Goal: Task Accomplishment & Management: Complete application form

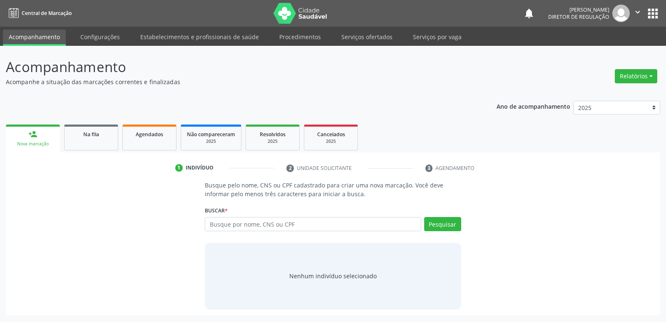
click at [275, 223] on input "text" at bounding box center [313, 224] width 216 height 14
type input "090.779.704-01"
click at [448, 223] on button "Pesquisar" at bounding box center [442, 224] width 37 height 14
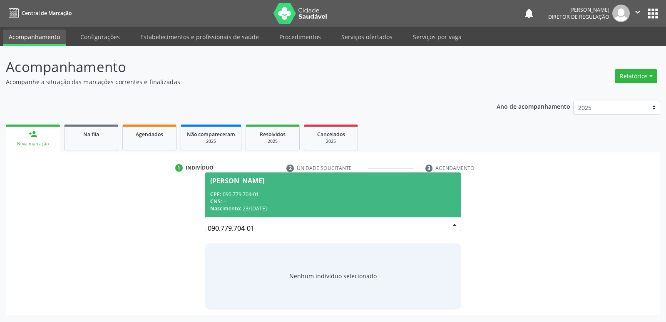
click at [302, 192] on div "CPF: 090.779.704-01" at bounding box center [332, 194] width 245 height 7
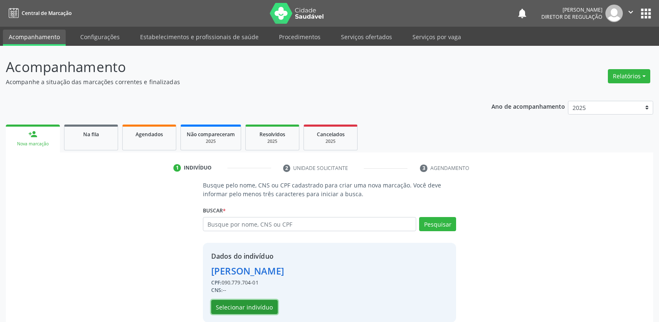
click at [253, 305] on button "Selecionar indivíduo" at bounding box center [244, 306] width 67 height 14
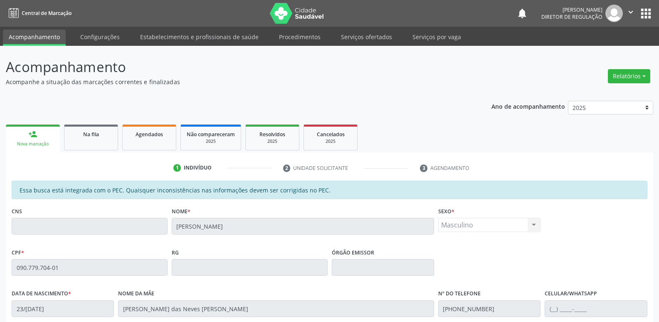
scroll to position [153, 0]
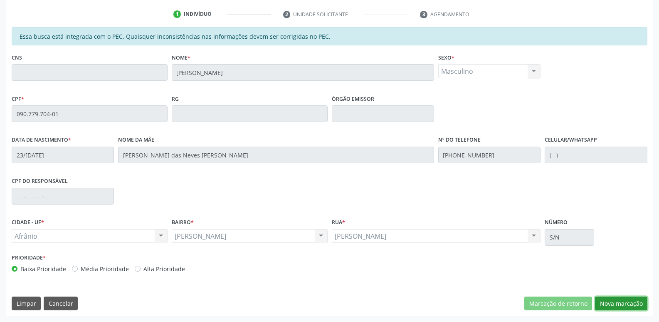
click at [628, 303] on button "Nova marcação" at bounding box center [621, 303] width 52 height 14
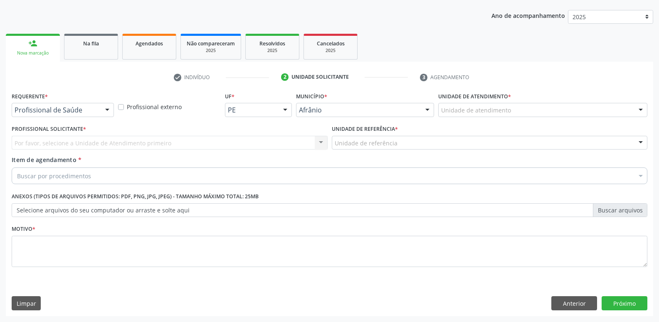
scroll to position [91, 0]
click at [537, 107] on div "Unidade de atendimento" at bounding box center [542, 110] width 209 height 14
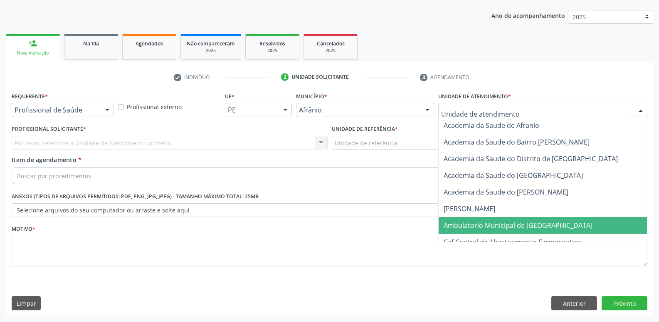
click at [505, 225] on span "Ambulatorio Municipal de [GEOGRAPHIC_DATA]" at bounding box center [518, 224] width 149 height 9
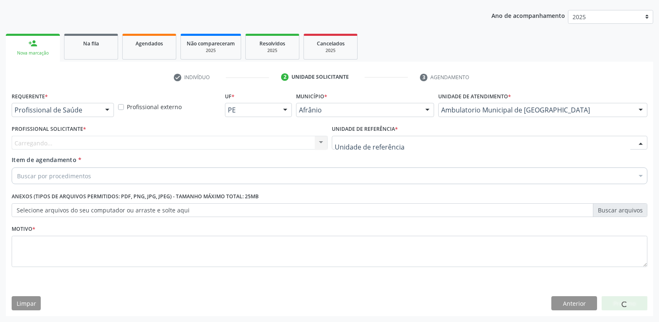
click at [413, 142] on div at bounding box center [490, 143] width 316 height 14
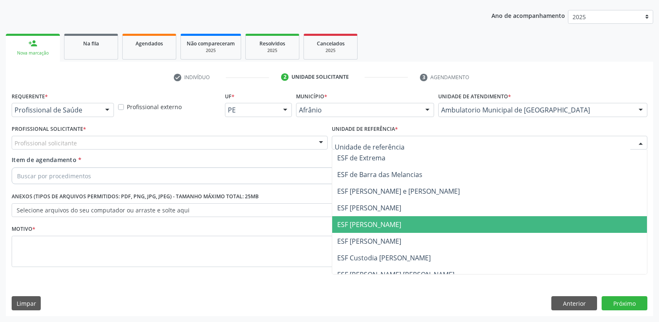
click at [388, 225] on span "ESF [PERSON_NAME]" at bounding box center [369, 224] width 64 height 9
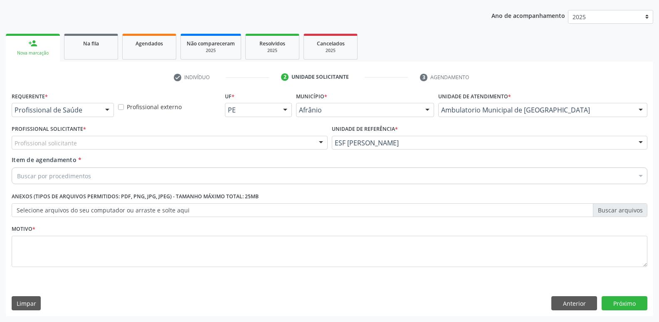
click at [227, 141] on div "Profissional solicitante" at bounding box center [170, 143] width 316 height 14
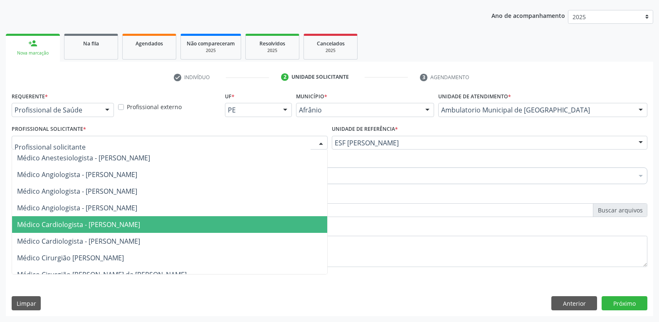
click at [207, 216] on span "Médico Cardiologista - [PERSON_NAME]" at bounding box center [169, 224] width 315 height 17
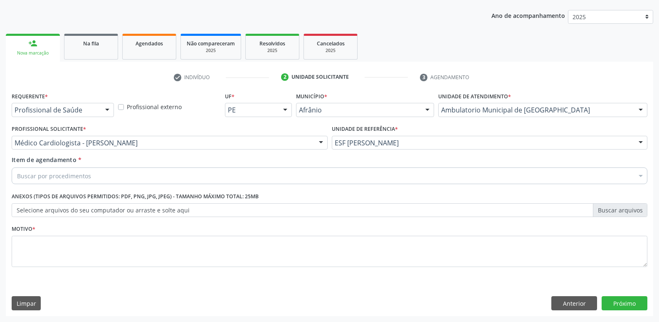
click at [181, 173] on div "Buscar por procedimentos" at bounding box center [330, 175] width 636 height 17
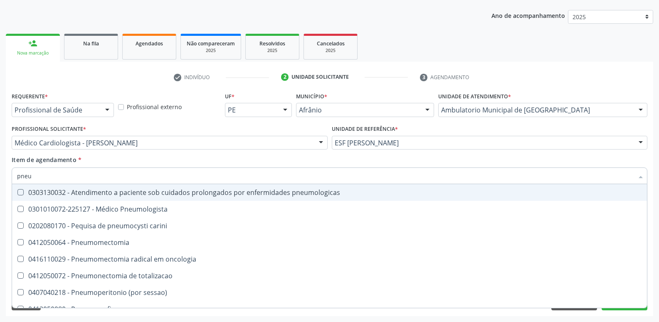
type input "pneum"
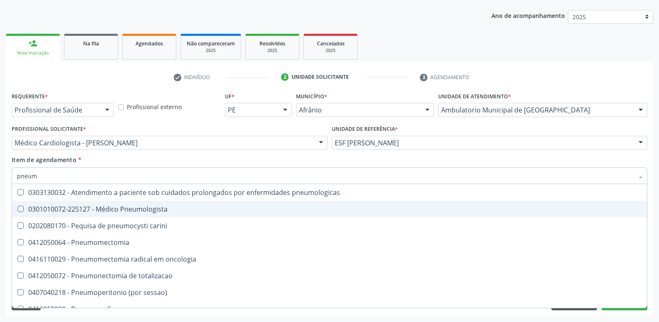
click at [150, 208] on div "0301010072-225127 - Médico Pneumologista" at bounding box center [329, 208] width 625 height 7
checkbox Pneumologista "true"
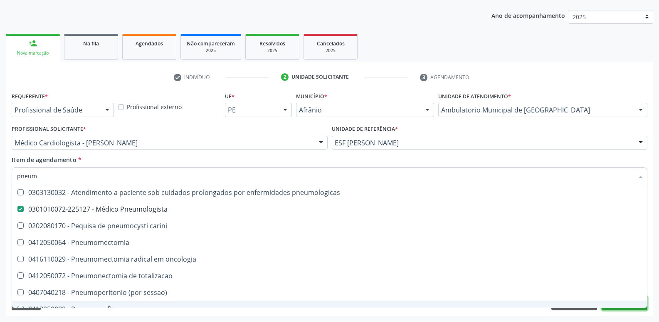
click at [629, 308] on button "Próximo" at bounding box center [625, 303] width 46 height 14
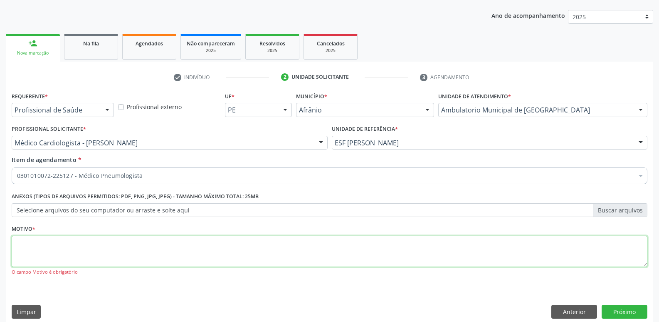
click at [212, 252] on textarea at bounding box center [330, 251] width 636 height 32
type textarea "*"
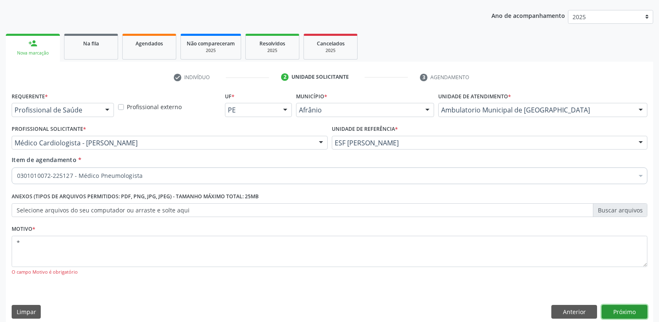
click at [621, 312] on button "Próximo" at bounding box center [625, 311] width 46 height 14
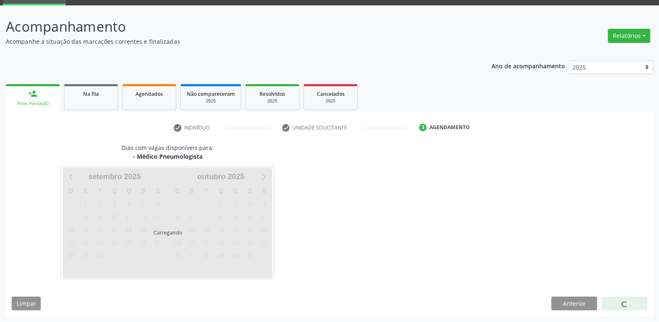
scroll to position [40, 0]
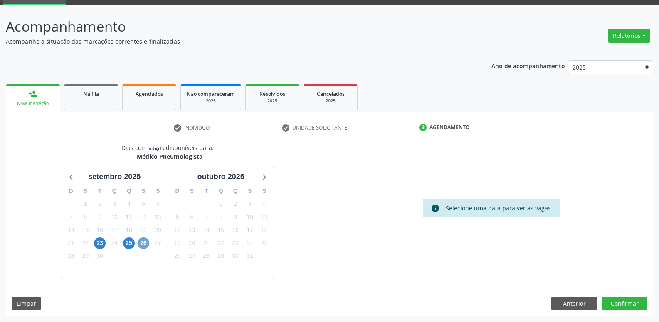
click at [143, 243] on span "26" at bounding box center [144, 243] width 12 height 12
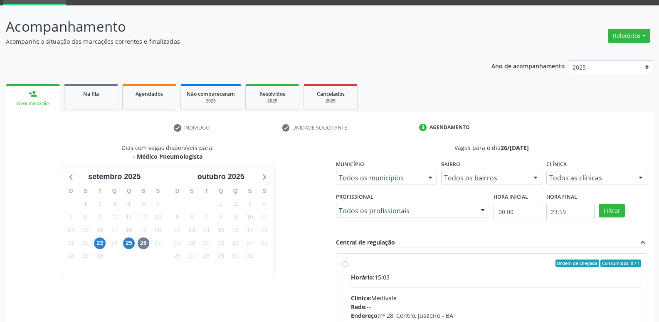
click at [356, 263] on div "Ordem de chegada Consumidos: 0 / 1" at bounding box center [496, 262] width 291 height 7
click at [348, 263] on input "Ordem de chegada Consumidos: 0 / 1 Horário: 15:03 Clínica: Medivale Rede: -- En…" at bounding box center [345, 262] width 6 height 7
radio input "true"
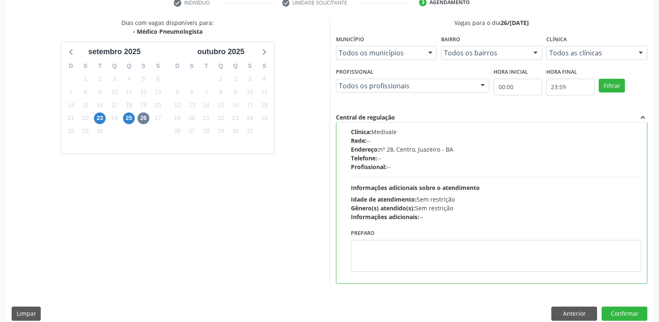
scroll to position [176, 0]
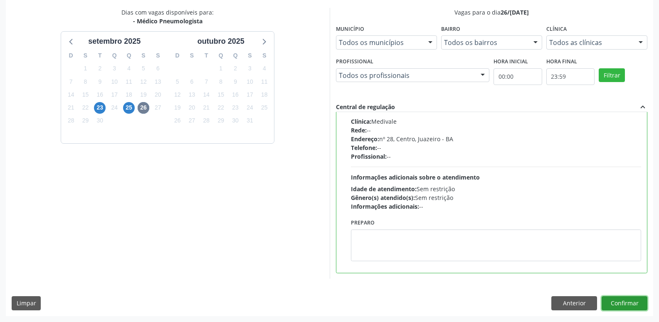
click at [625, 301] on button "Confirmar" at bounding box center [625, 303] width 46 height 14
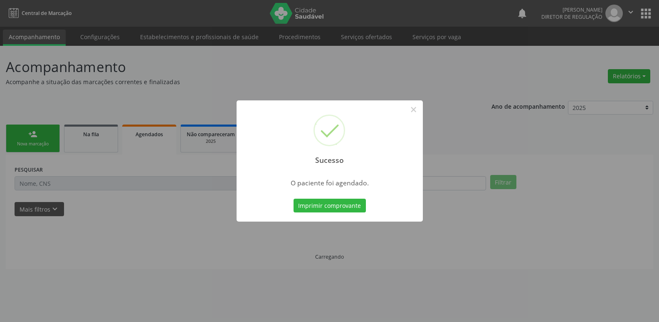
scroll to position [0, 0]
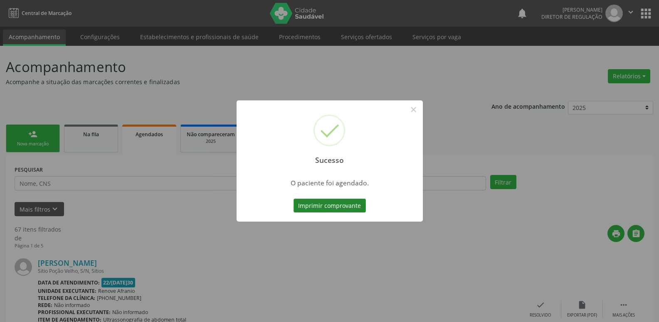
click at [342, 205] on button "Imprimir comprovante" at bounding box center [330, 205] width 72 height 14
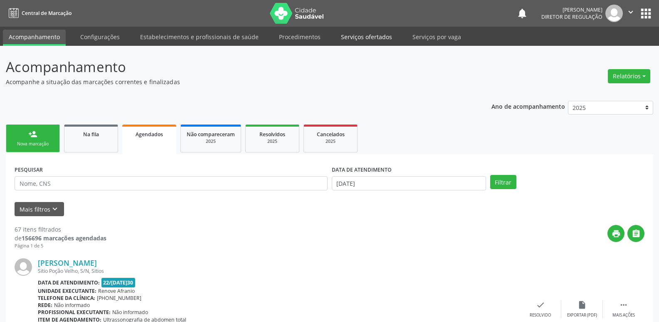
click at [376, 38] on link "Serviços ofertados" at bounding box center [366, 37] width 63 height 15
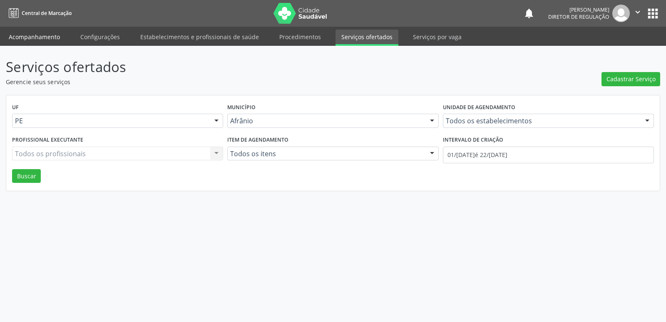
click at [32, 35] on link "Acompanhamento" at bounding box center [34, 37] width 63 height 15
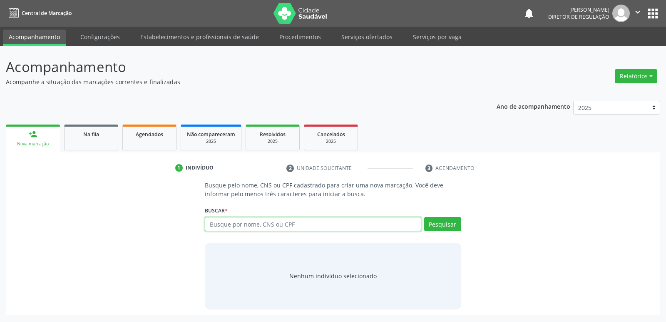
click at [248, 226] on input "text" at bounding box center [313, 224] width 216 height 14
type input "[PERSON_NAME]"
click at [446, 226] on button "Pesquisar" at bounding box center [442, 224] width 37 height 14
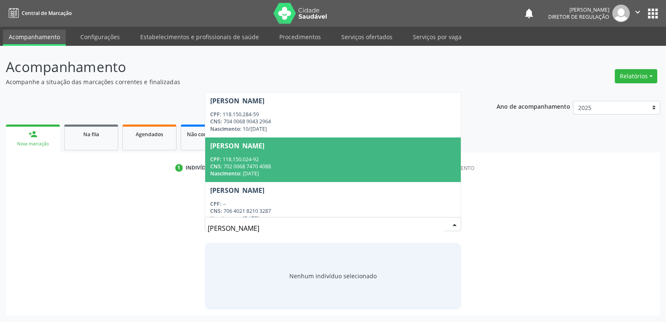
click at [304, 153] on span "[PERSON_NAME] CPF: 118.150.024-92 CNS: 702 0068 7470 4088 Nascimento: 30/[DATE]" at bounding box center [332, 159] width 255 height 45
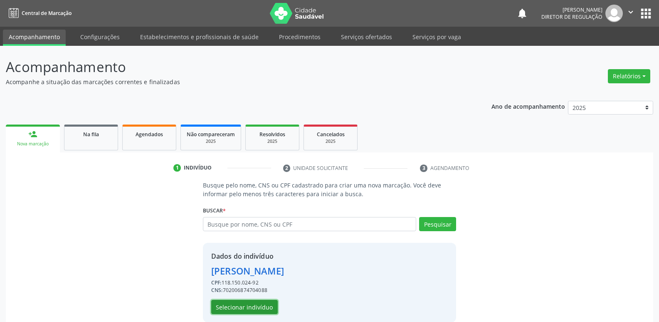
click at [263, 307] on button "Selecionar indivíduo" at bounding box center [244, 306] width 67 height 14
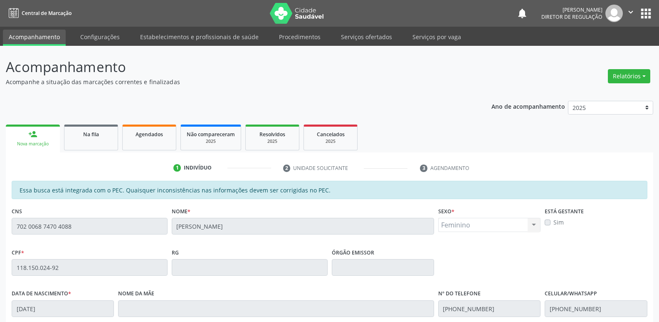
scroll to position [153, 0]
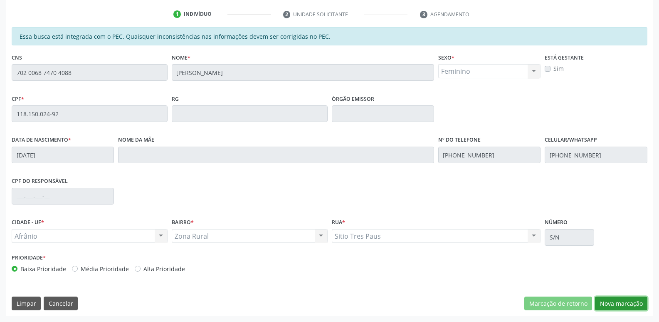
click at [626, 298] on button "Nova marcação" at bounding box center [621, 303] width 52 height 14
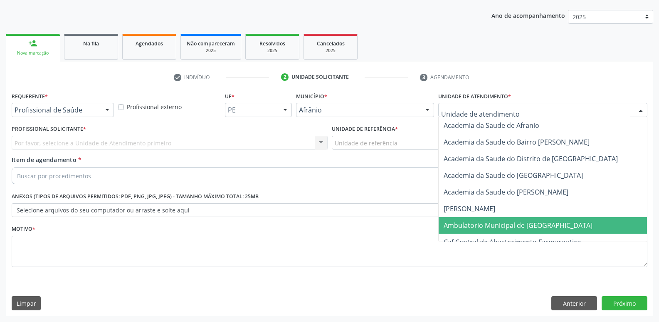
click at [496, 218] on span "Ambulatorio Municipal de [GEOGRAPHIC_DATA]" at bounding box center [543, 225] width 208 height 17
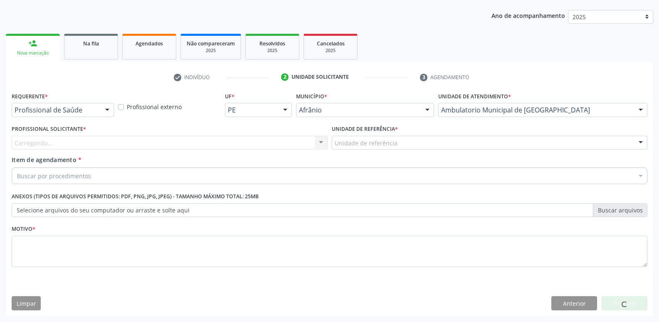
click at [419, 141] on div "Unidade de referência" at bounding box center [490, 143] width 316 height 14
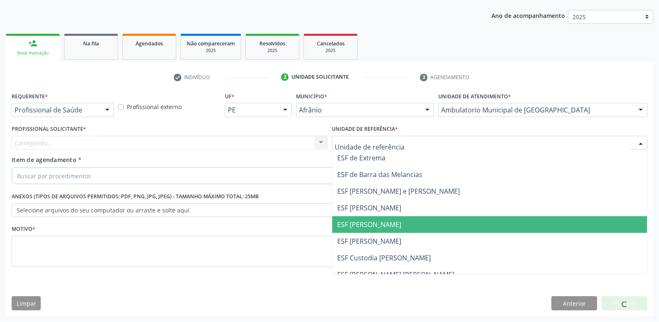
drag, startPoint x: 416, startPoint y: 225, endPoint x: 387, endPoint y: 228, distance: 28.8
click at [416, 225] on span "ESF [PERSON_NAME]" at bounding box center [489, 224] width 315 height 17
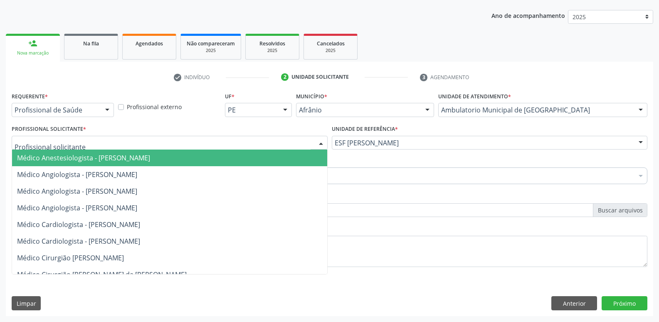
click at [248, 141] on div at bounding box center [170, 143] width 316 height 14
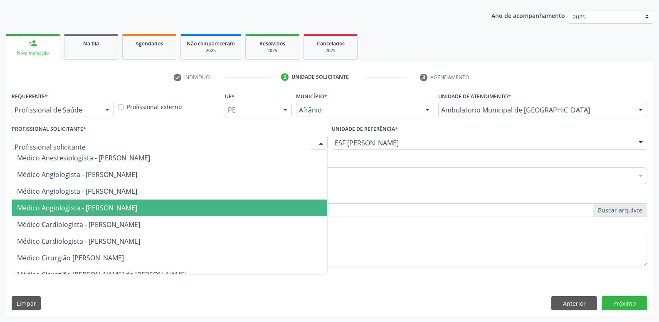
click at [238, 210] on span "Médico Angiologista - [PERSON_NAME]" at bounding box center [169, 207] width 315 height 17
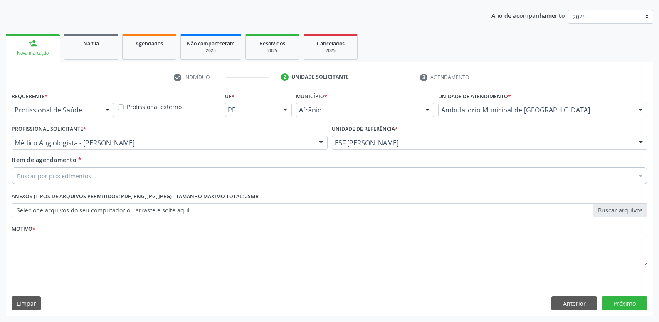
click at [137, 175] on div "Buscar por procedimentos" at bounding box center [330, 175] width 636 height 17
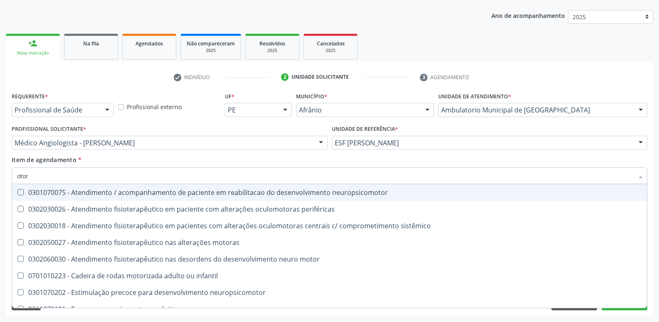
type input "otorr"
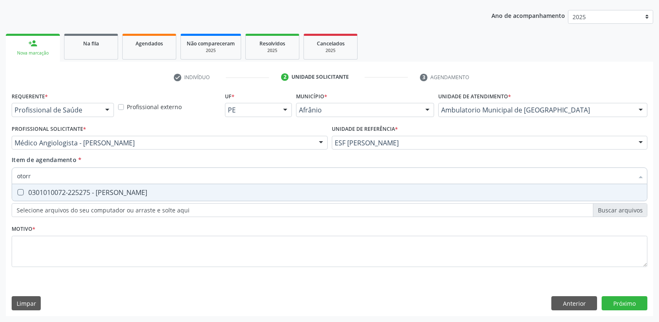
drag, startPoint x: 153, startPoint y: 190, endPoint x: 165, endPoint y: 198, distance: 14.4
click at [164, 198] on span "0301010072-225275 - [PERSON_NAME]" at bounding box center [329, 192] width 635 height 17
checkbox Otorrinolaringologista "true"
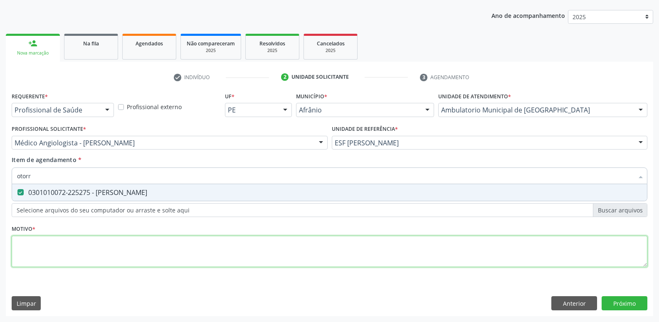
click at [179, 251] on div "Requerente * Profissional de Saúde Profissional de Saúde Paciente Nenhum result…" at bounding box center [330, 184] width 636 height 188
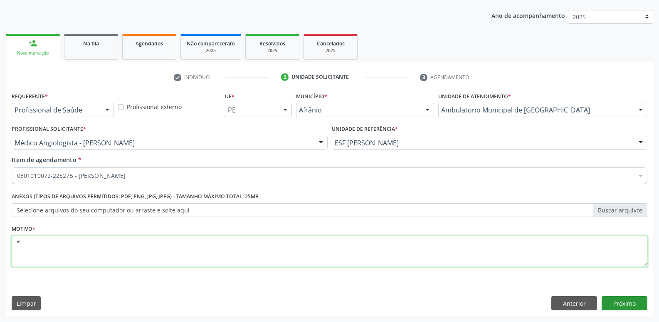
type textarea "*"
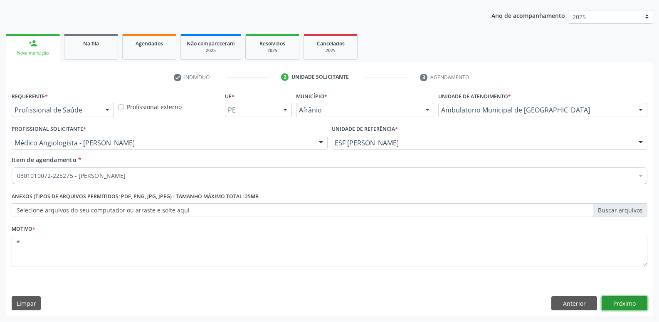
click at [626, 303] on button "Próximo" at bounding box center [625, 303] width 46 height 14
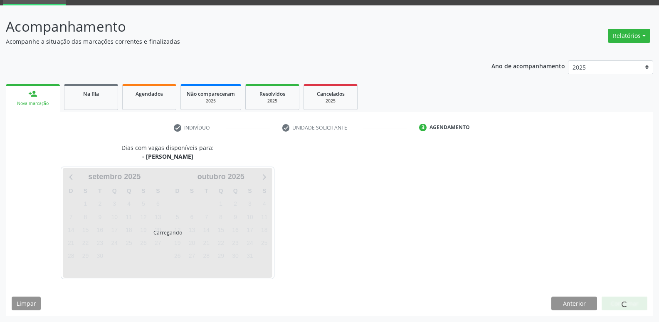
scroll to position [40, 0]
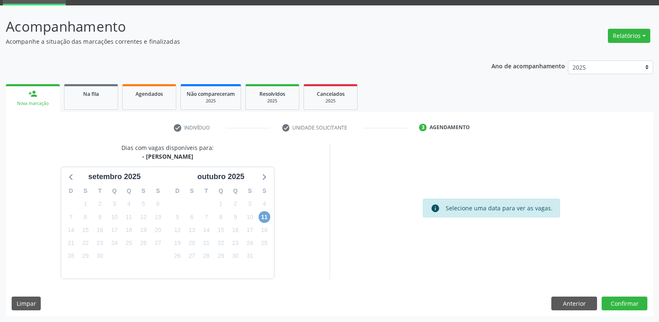
click at [264, 215] on span "11" at bounding box center [265, 217] width 12 height 12
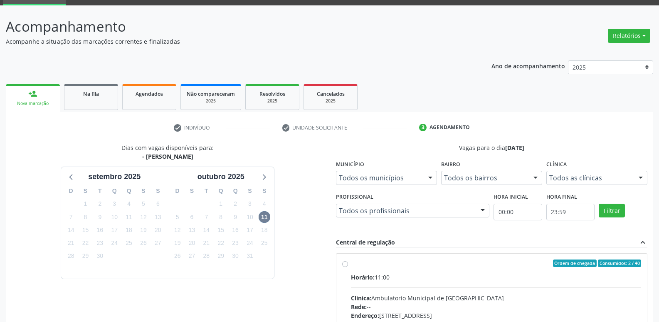
click at [348, 267] on input "Ordem de chegada Consumidos: 2 / 40 Horário: 11:00 Clínica: Ambulatorio Municip…" at bounding box center [345, 262] width 6 height 7
radio input "true"
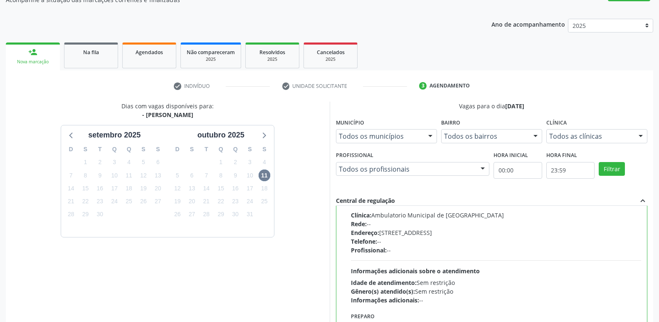
scroll to position [176, 0]
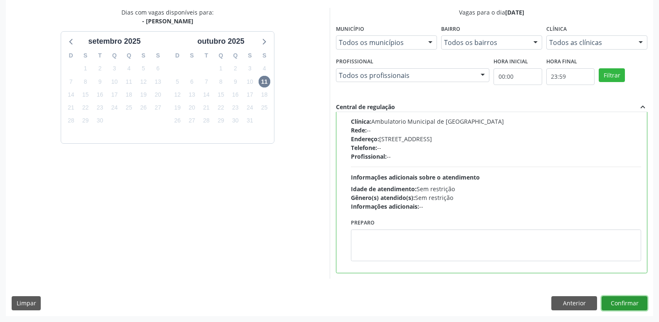
click at [633, 302] on button "Confirmar" at bounding box center [625, 303] width 46 height 14
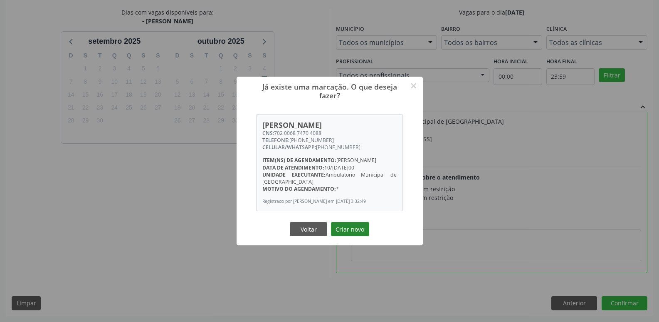
click at [358, 236] on button "Criar novo" at bounding box center [350, 229] width 38 height 14
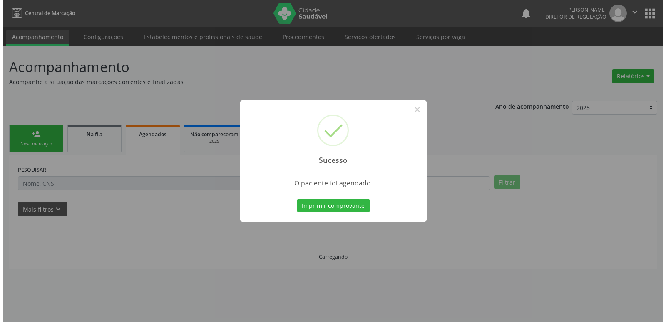
scroll to position [0, 0]
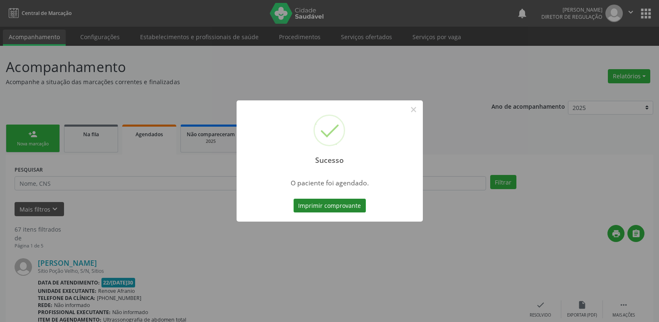
click at [353, 203] on button "Imprimir comprovante" at bounding box center [330, 205] width 72 height 14
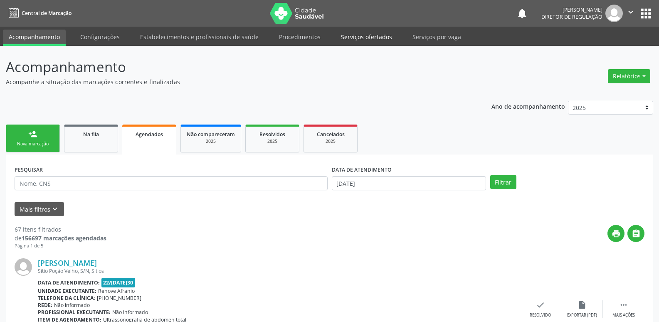
click at [379, 37] on link "Serviços ofertados" at bounding box center [366, 37] width 63 height 15
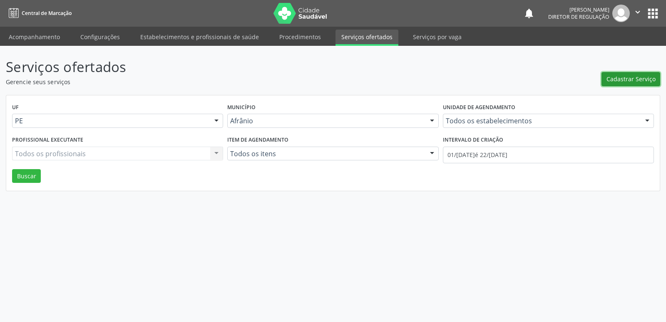
click at [631, 80] on span "Cadastrar Serviço" at bounding box center [630, 78] width 49 height 9
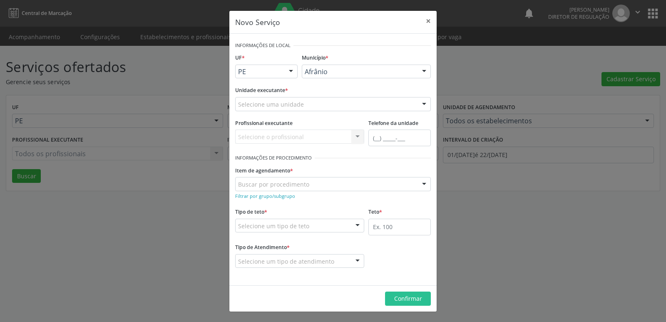
click at [311, 103] on div "Selecione uma unidade" at bounding box center [333, 104] width 196 height 14
type input "cim"
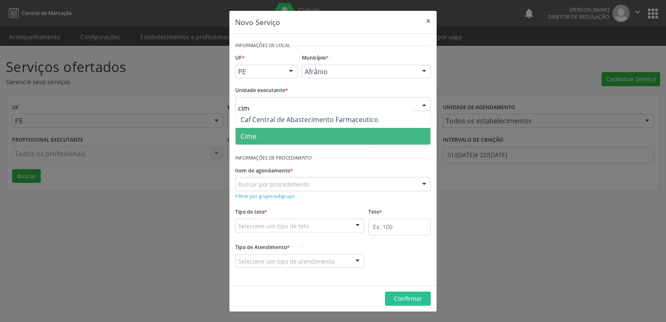
click at [279, 136] on span "Cime" at bounding box center [332, 136] width 195 height 17
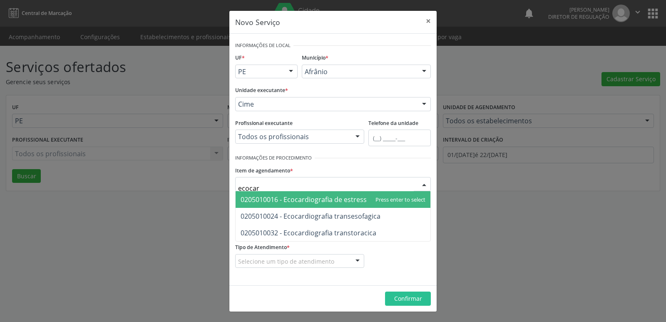
type input "ecocard"
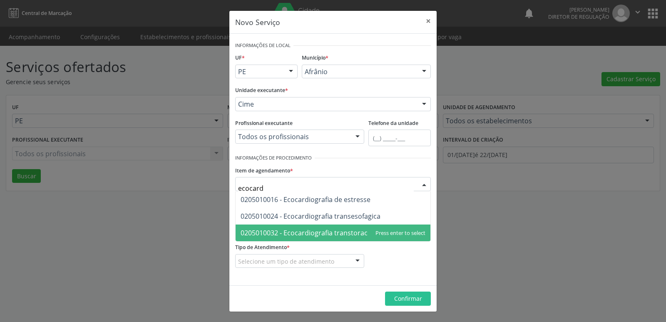
click at [326, 235] on span "0205010032 - Ecocardiografia transtoracica" at bounding box center [308, 232] width 136 height 9
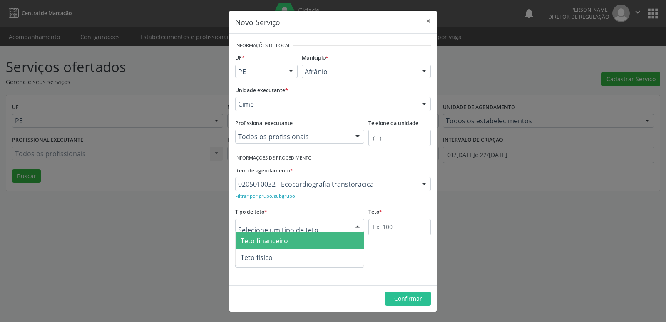
click at [319, 225] on div at bounding box center [299, 225] width 129 height 14
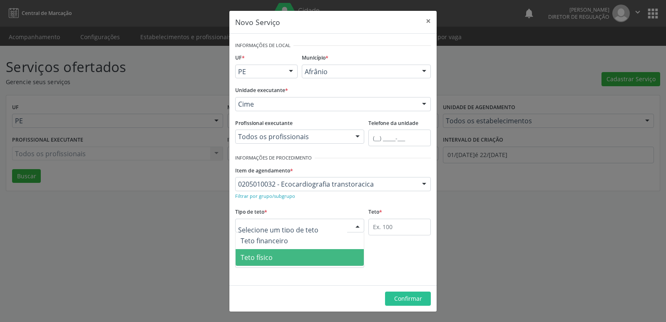
click at [302, 254] on span "Teto físico" at bounding box center [299, 257] width 128 height 17
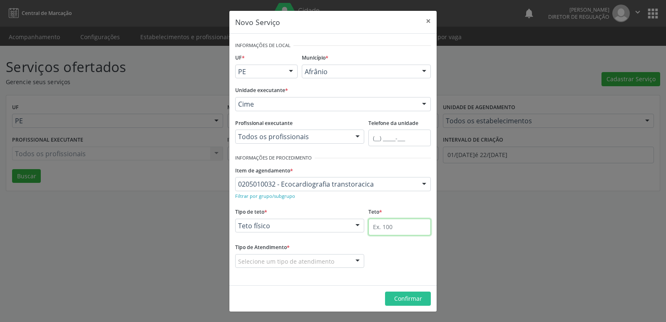
click at [376, 228] on input "text" at bounding box center [399, 226] width 62 height 17
type input "1"
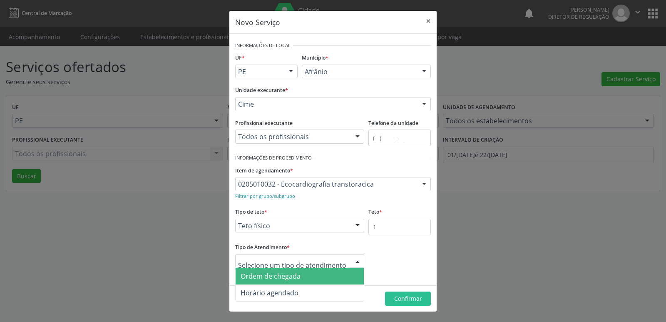
click at [304, 278] on span "Ordem de chegada" at bounding box center [299, 275] width 128 height 17
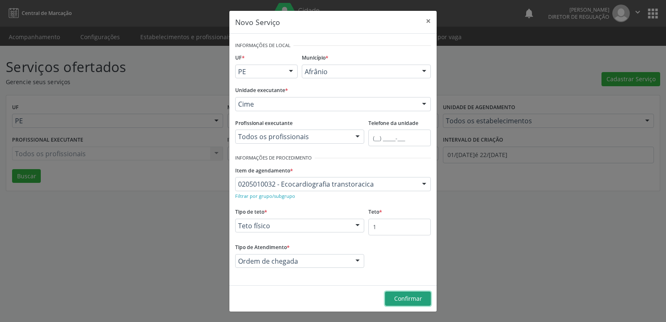
click at [410, 298] on span "Confirmar" at bounding box center [408, 298] width 28 height 8
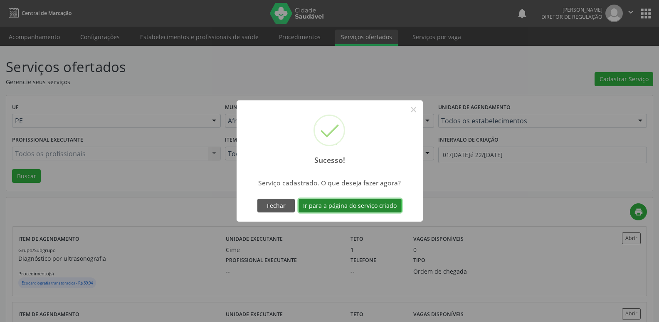
click at [386, 205] on button "Ir para a página do serviço criado" at bounding box center [350, 205] width 103 height 14
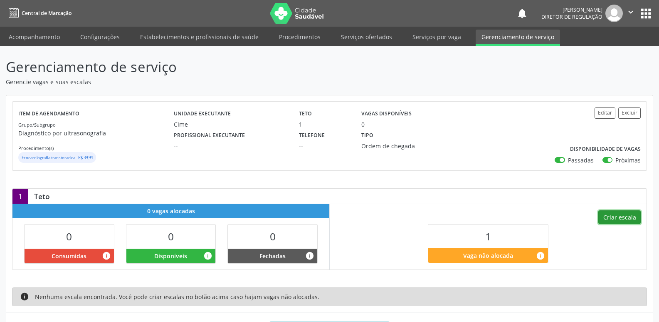
click at [619, 219] on button "Criar escala" at bounding box center [620, 217] width 42 height 14
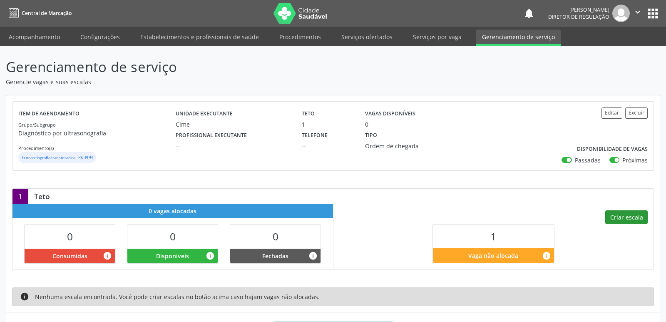
select select "8"
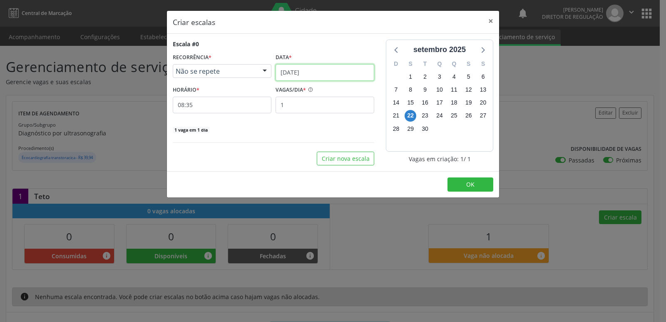
click at [338, 74] on input "[DATE]" at bounding box center [324, 72] width 99 height 17
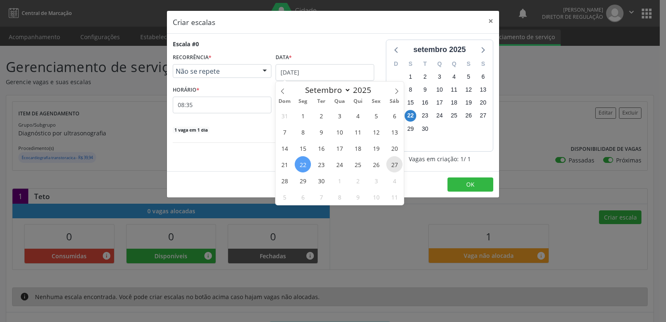
click at [395, 164] on span "27" at bounding box center [394, 164] width 16 height 16
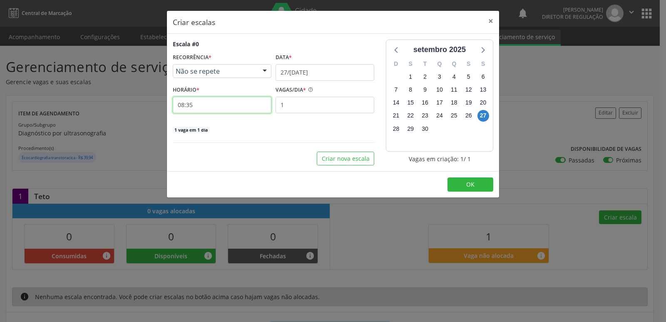
click at [233, 106] on input "08:35" at bounding box center [222, 105] width 99 height 17
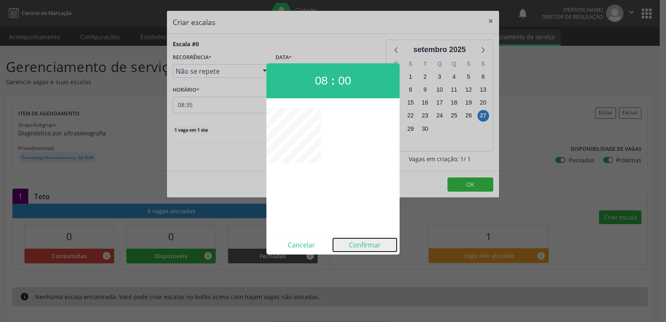
click at [365, 245] on button "Confirmar" at bounding box center [365, 244] width 64 height 13
type input "08:00"
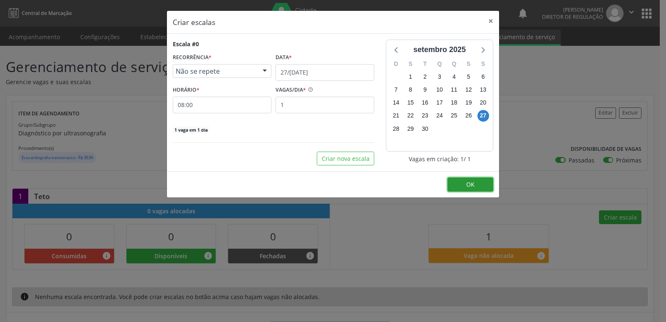
click at [468, 185] on span "OK" at bounding box center [470, 184] width 8 height 8
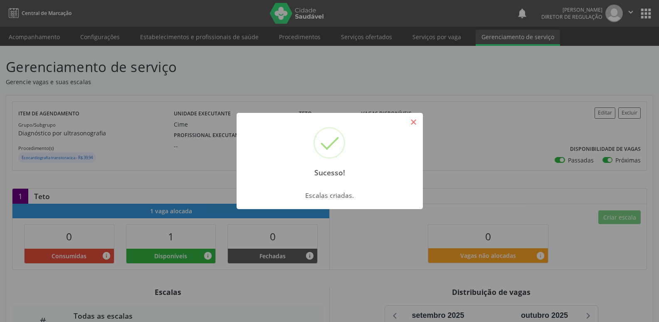
click at [418, 118] on button "×" at bounding box center [414, 122] width 14 height 14
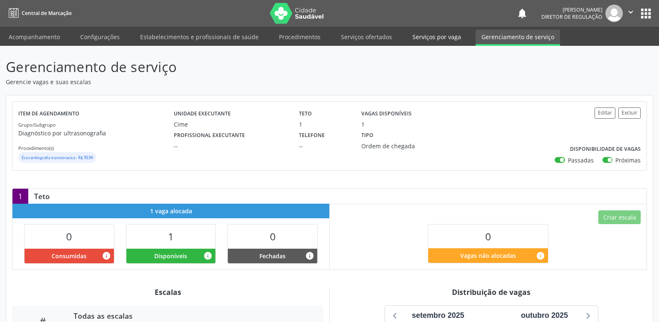
click at [445, 37] on link "Serviços por vaga" at bounding box center [437, 37] width 60 height 15
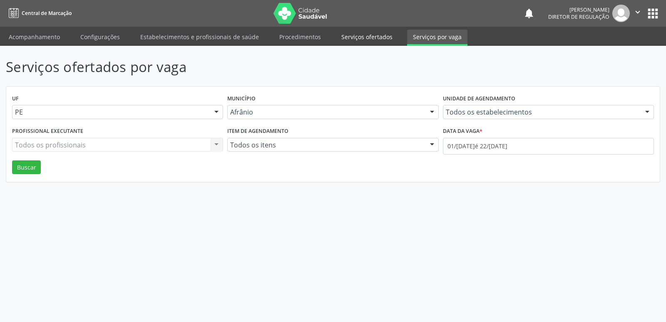
click at [374, 38] on link "Serviços ofertados" at bounding box center [366, 37] width 63 height 15
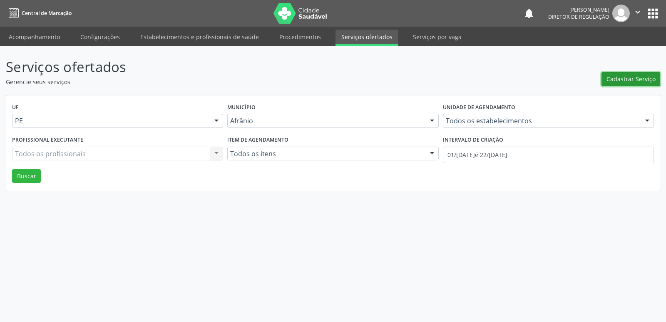
click at [624, 81] on span "Cadastrar Serviço" at bounding box center [630, 78] width 49 height 9
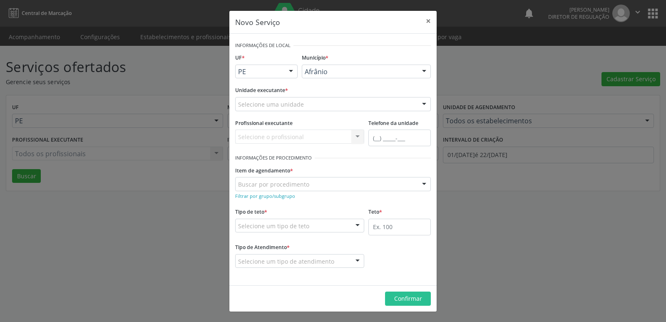
click at [350, 101] on div "Selecione uma unidade" at bounding box center [333, 104] width 196 height 14
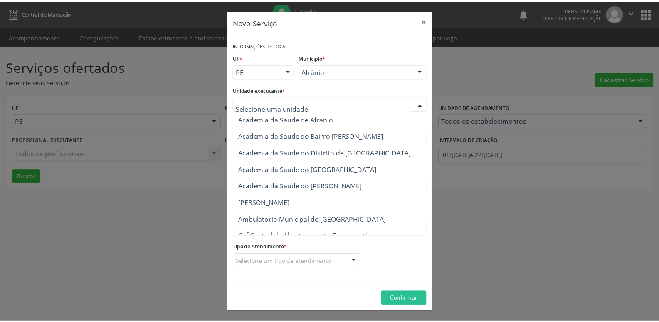
scroll to position [125, 0]
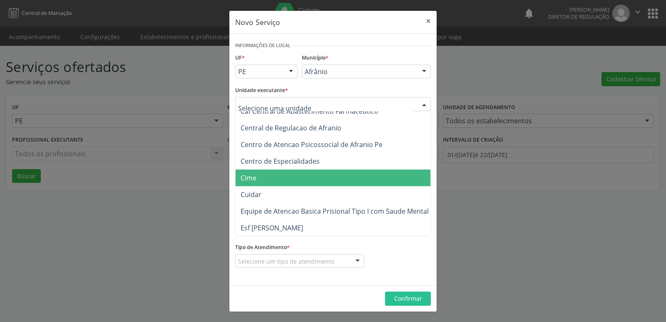
click at [296, 175] on span "Cime" at bounding box center [336, 177] width 203 height 17
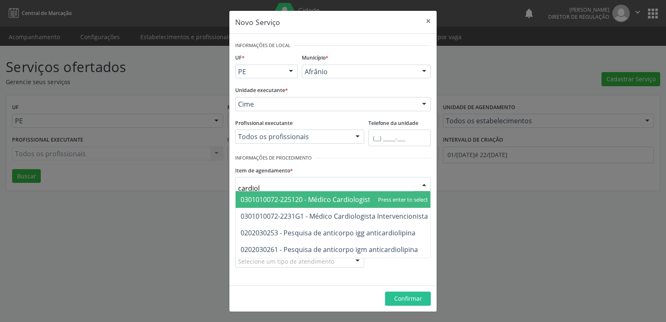
type input "cardiolo"
click at [325, 198] on span "0301010072-225120 - Médico Cardiologista" at bounding box center [307, 199] width 134 height 9
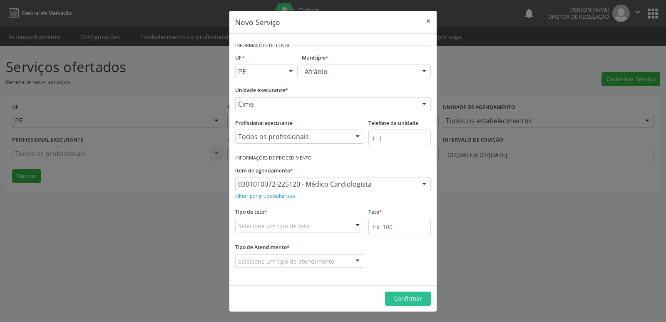
click at [319, 226] on div "Selecione um tipo de teto" at bounding box center [299, 225] width 129 height 14
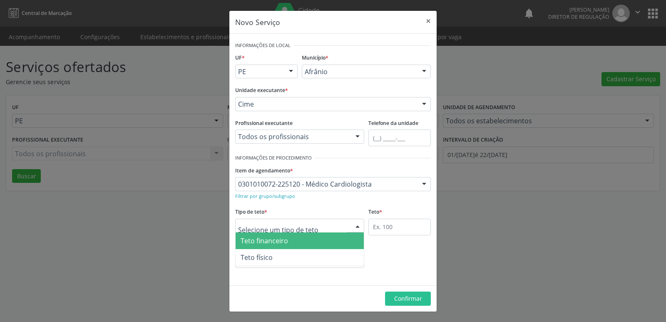
click at [313, 238] on span "Teto financeiro" at bounding box center [299, 240] width 128 height 17
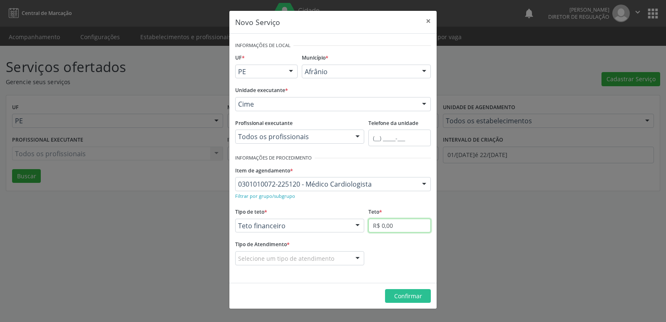
click at [392, 223] on input "R$ 0,00" at bounding box center [399, 225] width 62 height 14
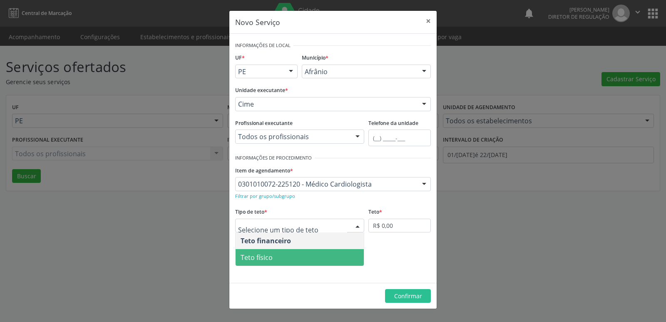
drag, startPoint x: 314, startPoint y: 255, endPoint x: 356, endPoint y: 235, distance: 47.3
click at [317, 254] on span "Teto físico" at bounding box center [299, 257] width 128 height 17
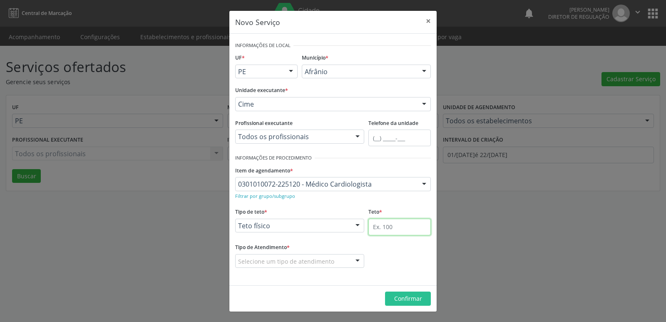
click at [381, 225] on input "text" at bounding box center [399, 226] width 62 height 17
type input "1"
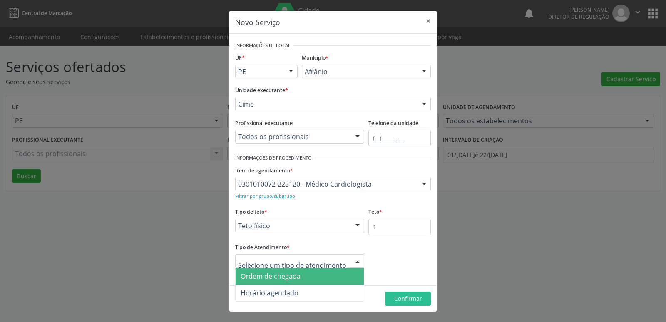
click at [322, 266] on div at bounding box center [299, 261] width 129 height 14
click at [324, 277] on span "Ordem de chegada" at bounding box center [299, 275] width 128 height 17
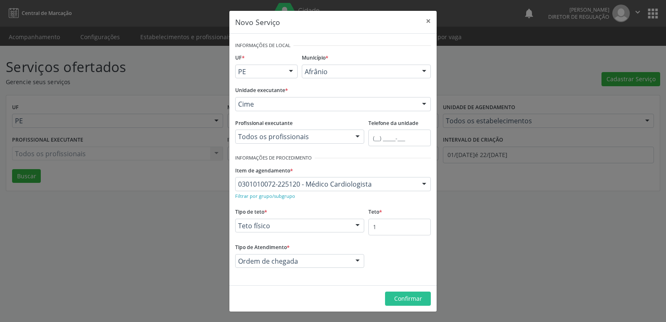
click at [432, 302] on footer "Confirmar" at bounding box center [332, 298] width 207 height 26
click at [424, 302] on button "Confirmar" at bounding box center [408, 298] width 46 height 14
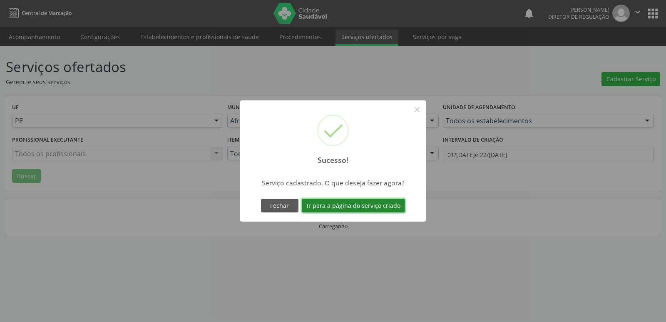
click at [390, 203] on button "Ir para a página do serviço criado" at bounding box center [353, 205] width 103 height 14
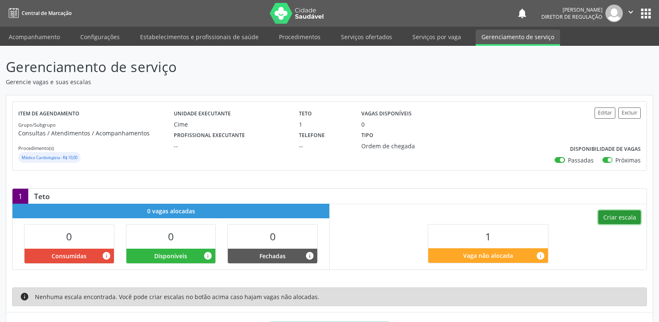
click at [612, 217] on button "Criar escala" at bounding box center [620, 217] width 42 height 14
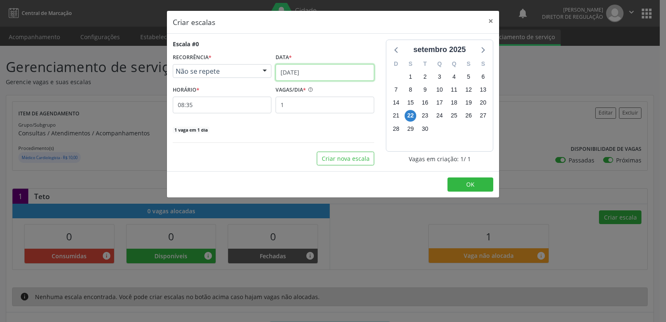
click at [323, 72] on input "[DATE]" at bounding box center [324, 72] width 99 height 17
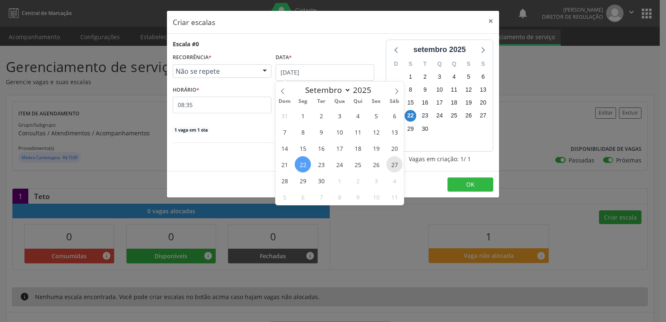
click at [395, 166] on span "27" at bounding box center [394, 164] width 16 height 16
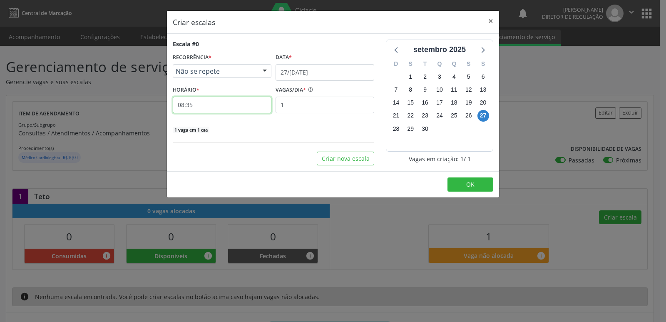
click at [257, 108] on input "08:35" at bounding box center [222, 105] width 99 height 17
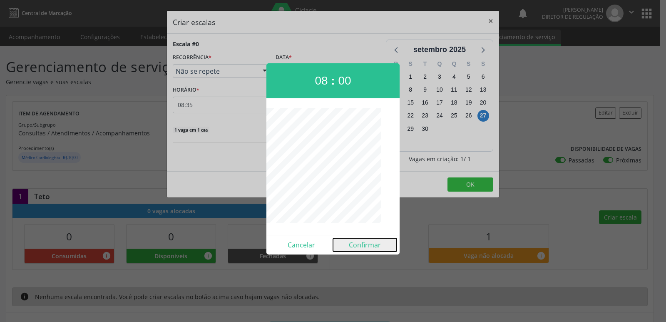
click at [358, 245] on button "Confirmar" at bounding box center [365, 244] width 64 height 13
type input "08:00"
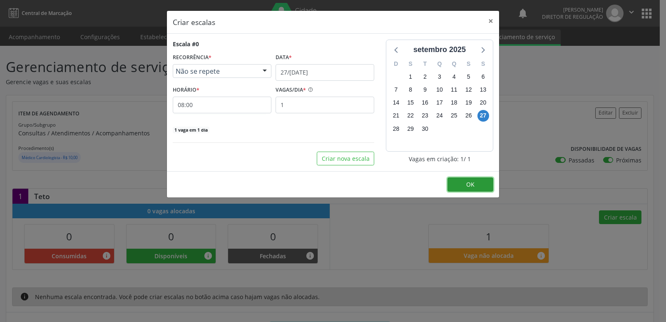
click at [458, 186] on button "OK" at bounding box center [470, 184] width 46 height 14
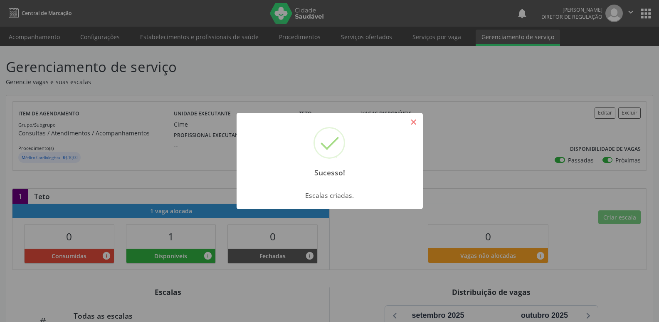
click at [411, 123] on button "×" at bounding box center [414, 122] width 14 height 14
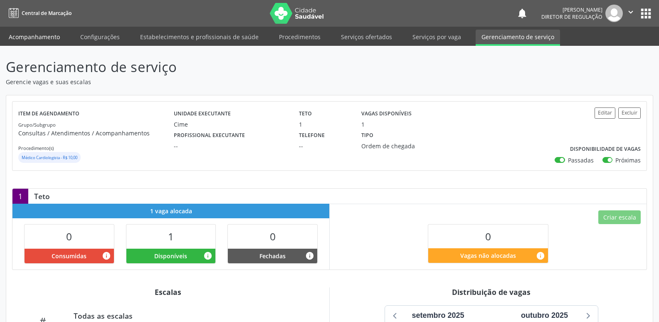
click at [51, 38] on link "Acompanhamento" at bounding box center [34, 37] width 63 height 15
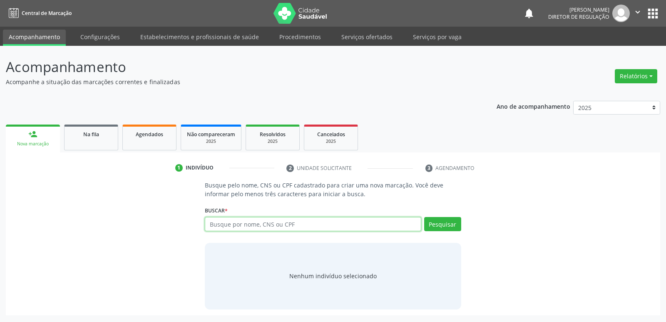
click at [258, 222] on input "text" at bounding box center [313, 224] width 216 height 14
type input "[PERSON_NAME]"
click at [438, 224] on button "Pesquisar" at bounding box center [442, 224] width 37 height 14
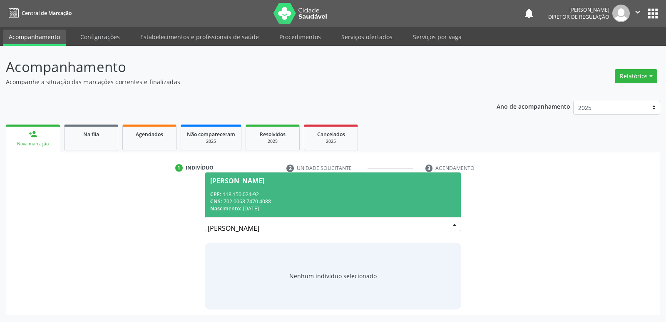
click at [249, 188] on span "[PERSON_NAME] CPF: 118.150.024-92 CNS: 702 0068 7470 4088 Nascimento: 30/[DATE]" at bounding box center [332, 194] width 255 height 45
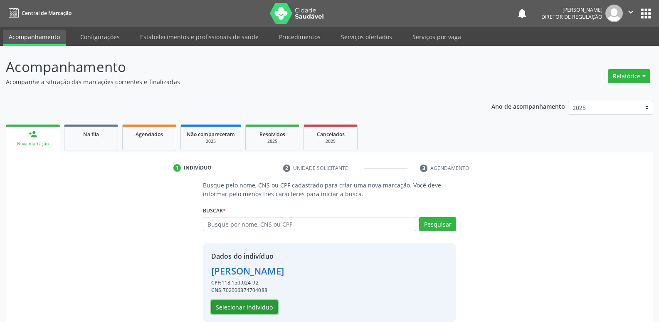
click at [259, 307] on button "Selecionar indivíduo" at bounding box center [244, 306] width 67 height 14
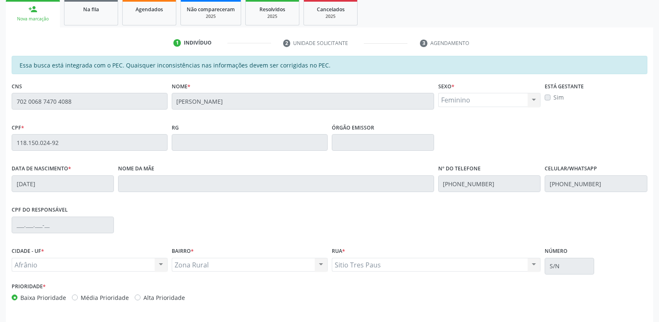
scroll to position [153, 0]
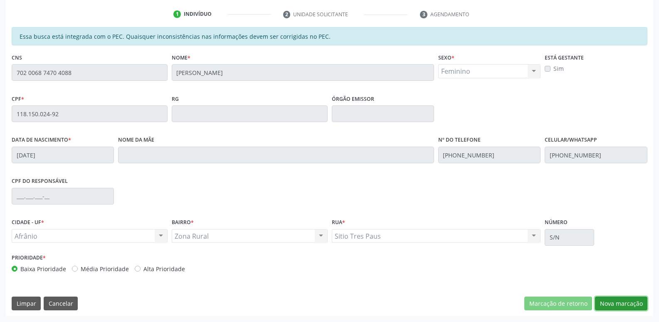
click at [628, 302] on button "Nova marcação" at bounding box center [621, 303] width 52 height 14
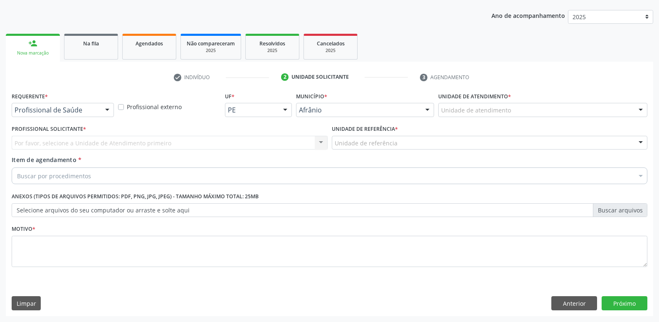
scroll to position [91, 0]
click at [546, 109] on div "Unidade de atendimento" at bounding box center [542, 110] width 209 height 14
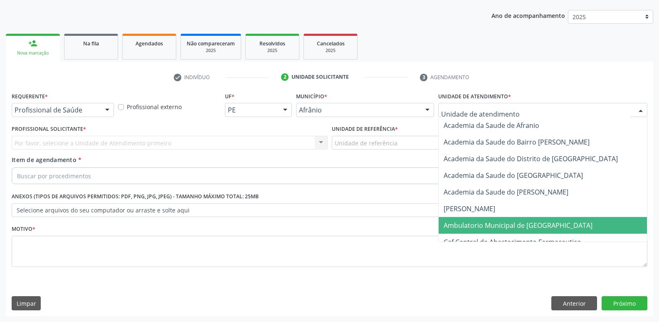
click at [512, 225] on span "Ambulatorio Municipal de [GEOGRAPHIC_DATA]" at bounding box center [518, 224] width 149 height 9
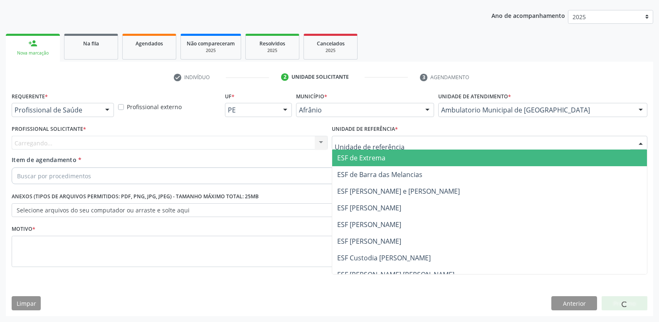
click at [412, 143] on div at bounding box center [490, 143] width 316 height 14
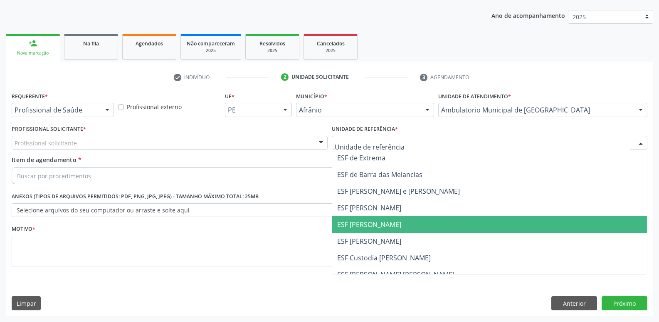
click at [389, 225] on span "ESF [PERSON_NAME]" at bounding box center [369, 224] width 64 height 9
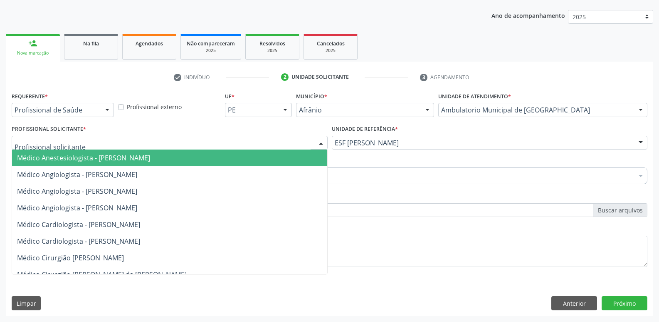
click at [270, 143] on div at bounding box center [170, 143] width 316 height 14
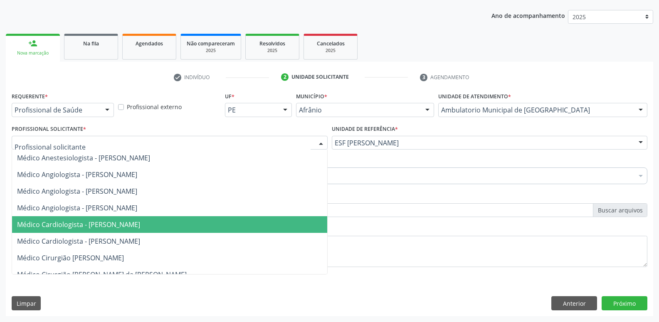
click at [240, 223] on span "Médico Cardiologista - [PERSON_NAME]" at bounding box center [169, 224] width 315 height 17
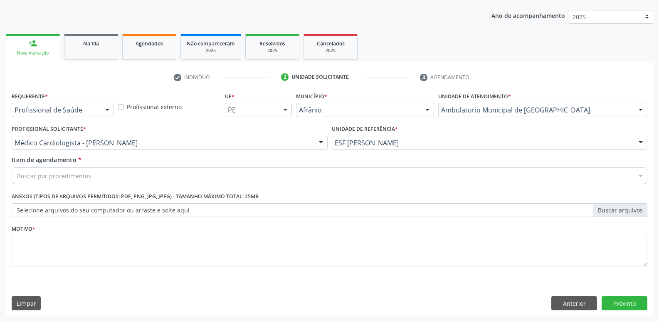
click at [201, 176] on div "Buscar por procedimentos" at bounding box center [330, 175] width 636 height 17
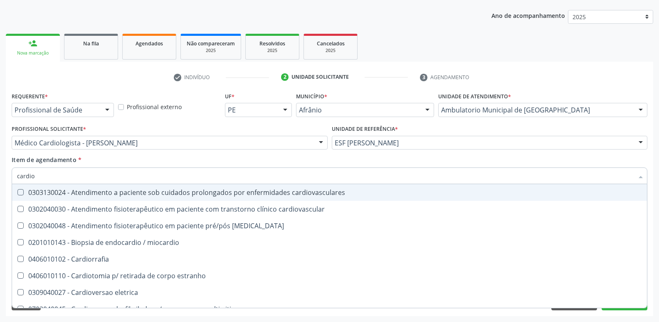
type input "cardiol"
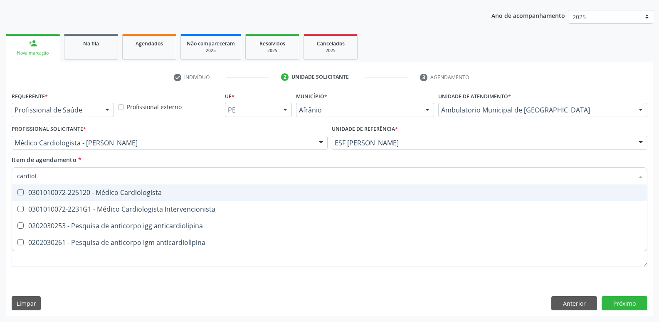
click at [165, 194] on div "0301010072-225120 - Médico Cardiologista" at bounding box center [329, 192] width 625 height 7
checkbox Cardiologista "true"
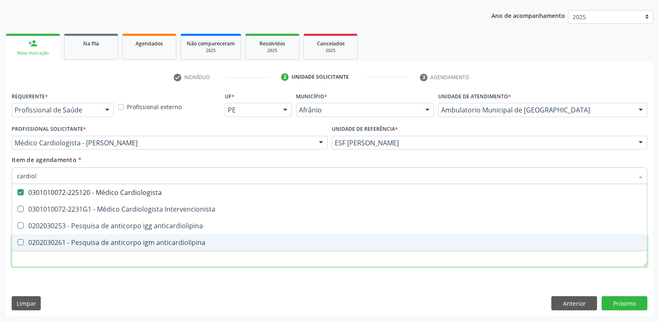
click at [530, 260] on div "Requerente * Profissional de Saúde Profissional de Saúde Paciente Nenhum result…" at bounding box center [330, 184] width 636 height 188
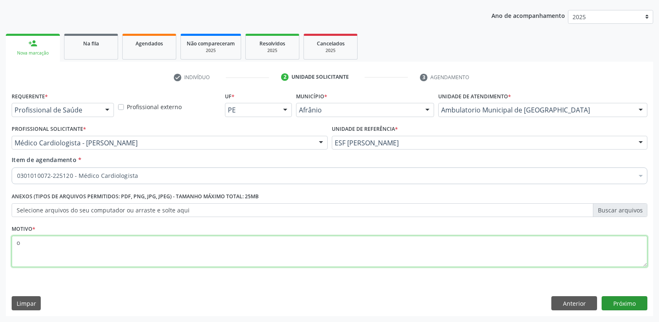
type textarea "o"
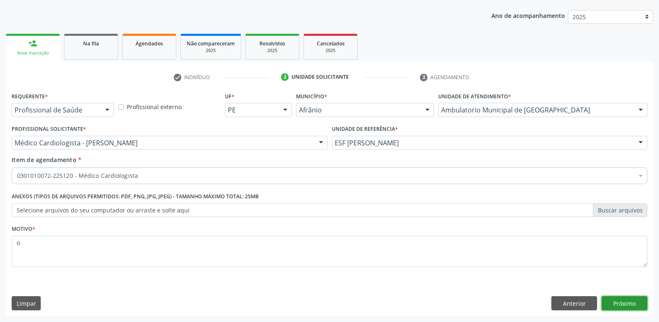
click at [623, 302] on button "Próximo" at bounding box center [625, 303] width 46 height 14
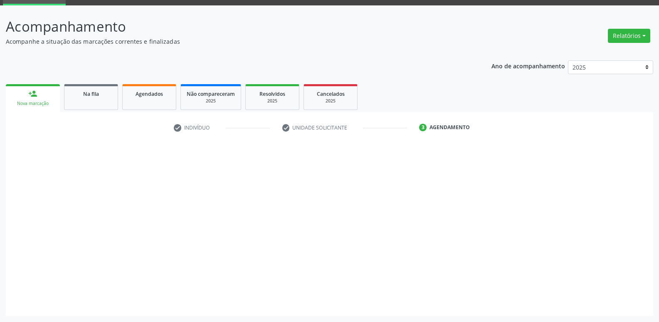
scroll to position [40, 0]
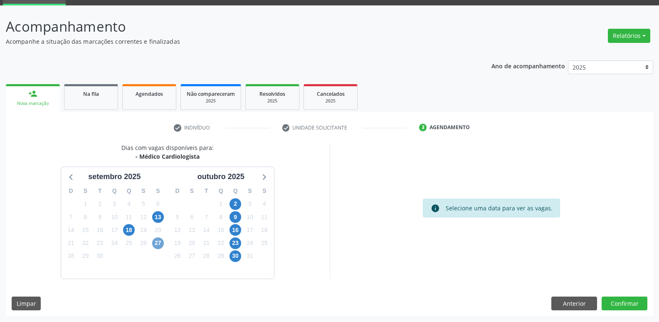
click at [159, 241] on span "27" at bounding box center [158, 243] width 12 height 12
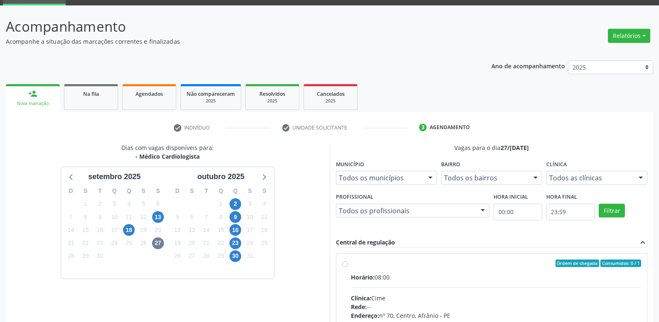
click at [351, 261] on label "Ordem de chegada Consumidos: 0 / 1 Horário: 08:00 Clínica: Cime Rede: -- Endere…" at bounding box center [496, 323] width 291 height 128
click at [348, 261] on input "Ordem de chegada Consumidos: 0 / 1 Horário: 08:00 Clínica: Cime Rede: -- Endere…" at bounding box center [345, 262] width 6 height 7
radio input "true"
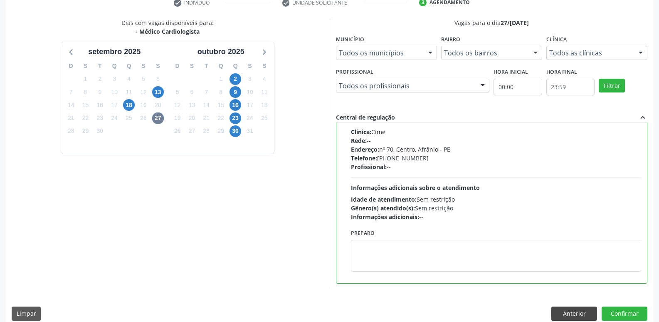
scroll to position [176, 0]
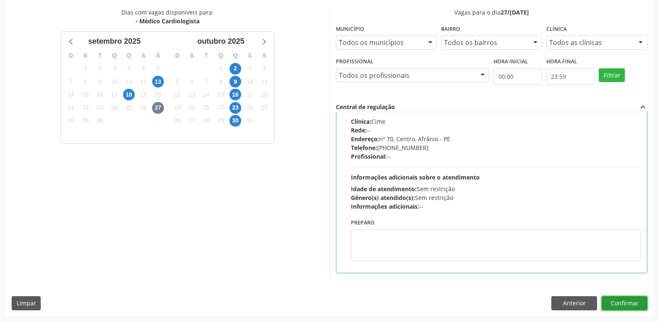
click at [617, 302] on button "Confirmar" at bounding box center [625, 303] width 46 height 14
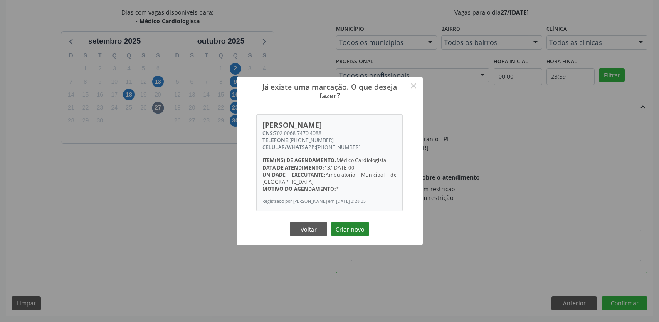
click at [358, 235] on button "Criar novo" at bounding box center [350, 229] width 38 height 14
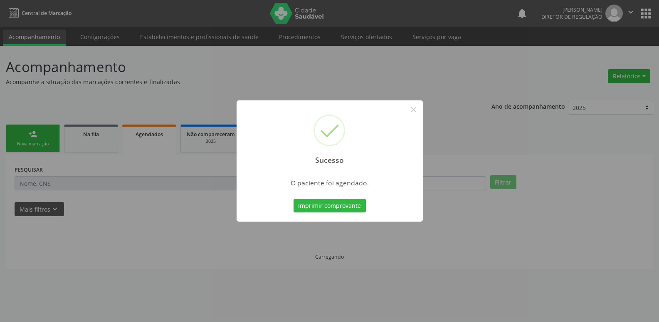
scroll to position [0, 0]
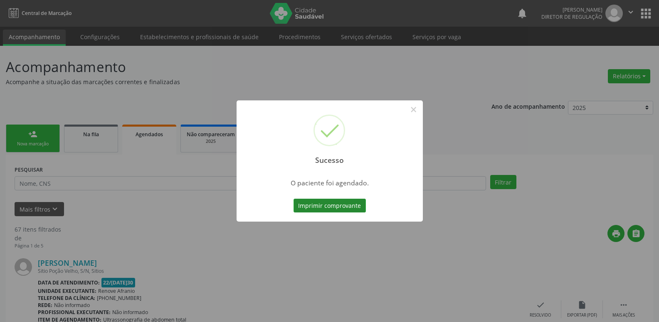
click at [356, 202] on button "Imprimir comprovante" at bounding box center [330, 205] width 72 height 14
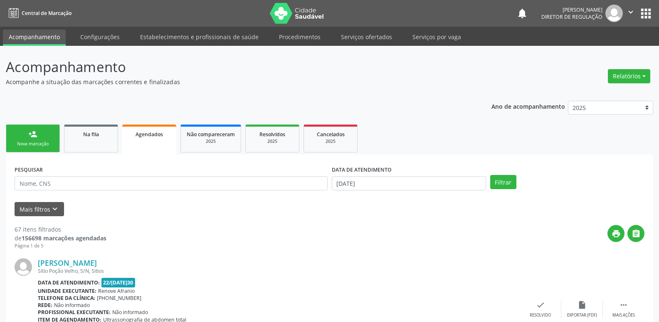
click at [47, 146] on div "Nova marcação" at bounding box center [33, 144] width 42 height 6
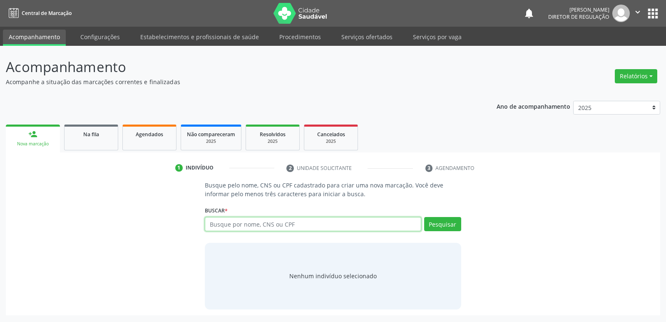
click at [294, 228] on input "text" at bounding box center [313, 224] width 216 height 14
type input "[PERSON_NAME]"
click at [436, 220] on button "Pesquisar" at bounding box center [442, 224] width 37 height 14
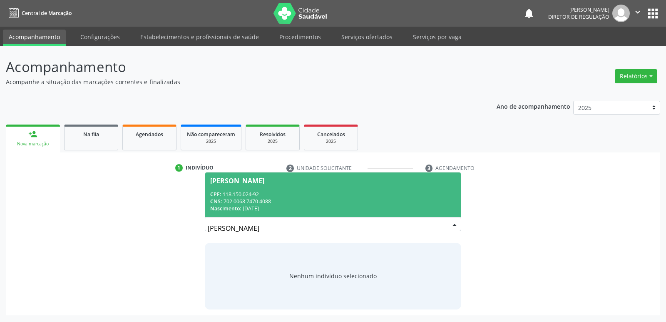
click at [239, 194] on div "CPF: 118.150.024-92" at bounding box center [332, 194] width 245 height 7
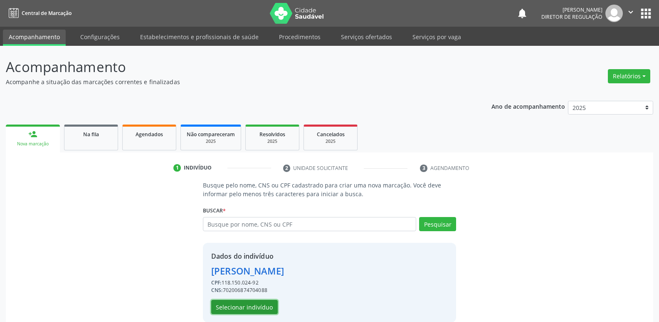
click at [246, 307] on button "Selecionar indivíduo" at bounding box center [244, 306] width 67 height 14
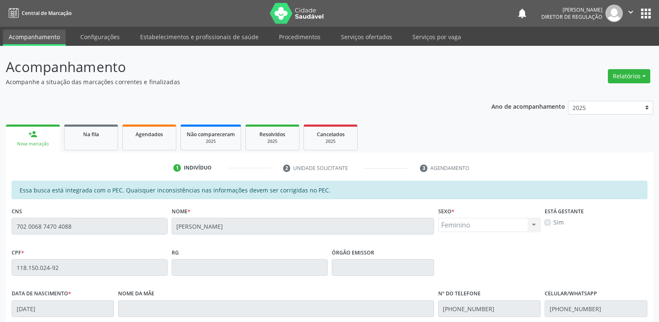
scroll to position [153, 0]
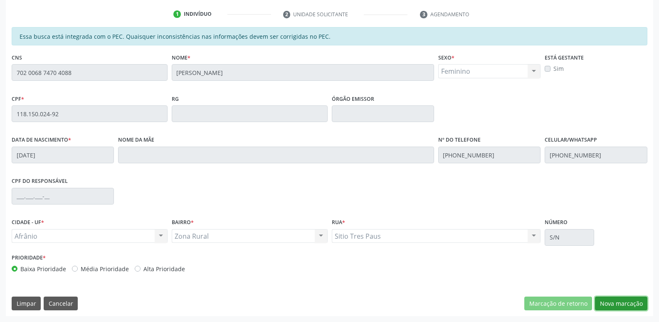
click at [630, 303] on button "Nova marcação" at bounding box center [621, 303] width 52 height 14
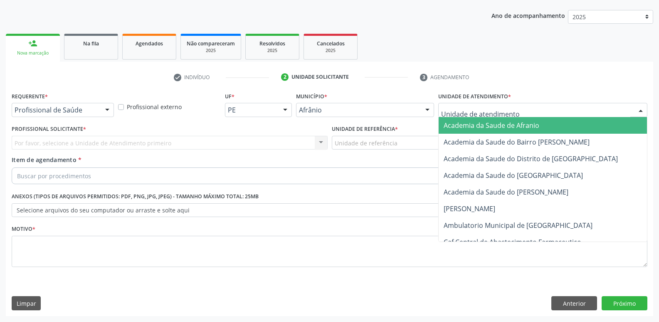
click at [528, 107] on div at bounding box center [542, 110] width 209 height 14
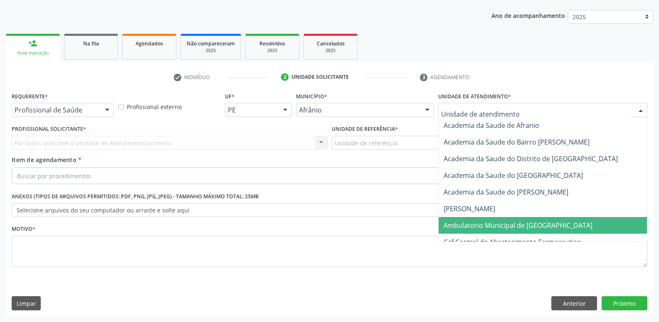
click at [507, 224] on span "Ambulatorio Municipal de [GEOGRAPHIC_DATA]" at bounding box center [518, 224] width 149 height 9
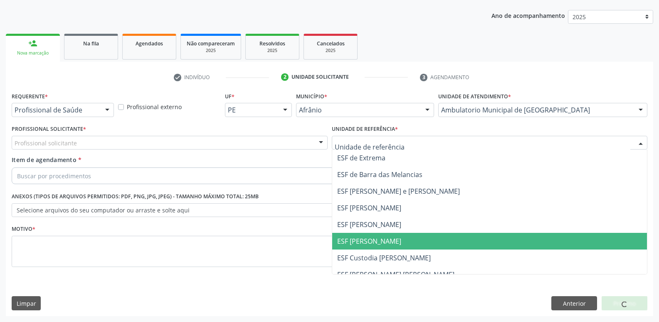
click at [391, 238] on span "ESF [PERSON_NAME]" at bounding box center [489, 241] width 315 height 17
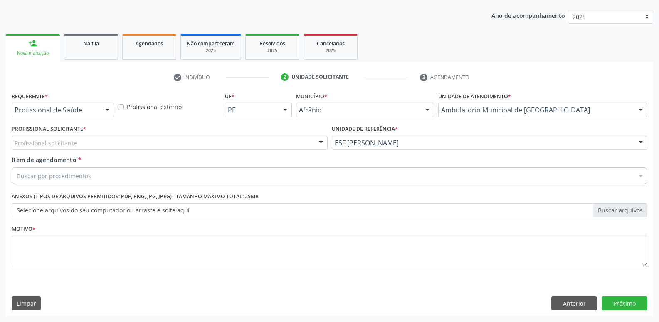
click at [244, 139] on div "Profissional solicitante" at bounding box center [170, 143] width 316 height 14
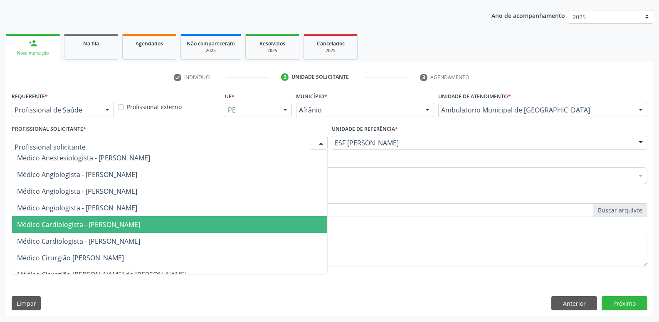
click at [227, 222] on span "Médico Cardiologista - [PERSON_NAME]" at bounding box center [169, 224] width 315 height 17
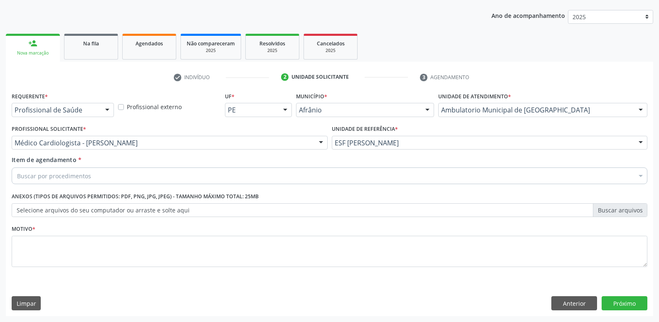
click at [156, 171] on div "Buscar por procedimentos" at bounding box center [330, 175] width 636 height 17
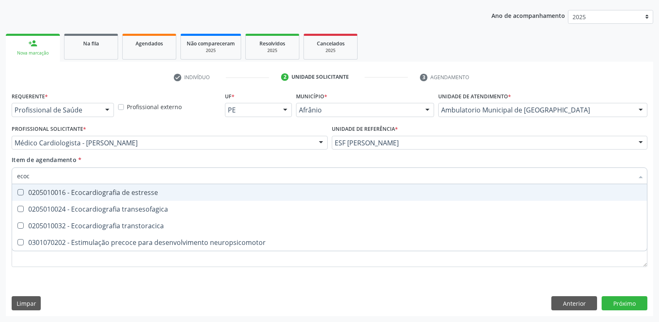
type input "ecoca"
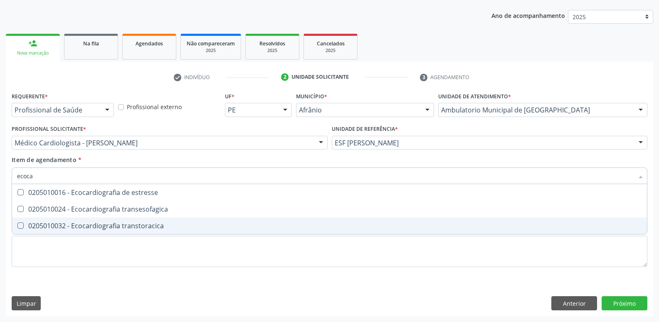
click at [150, 225] on div "0205010032 - Ecocardiografia transtoracica" at bounding box center [329, 225] width 625 height 7
checkbox transtoracica "true"
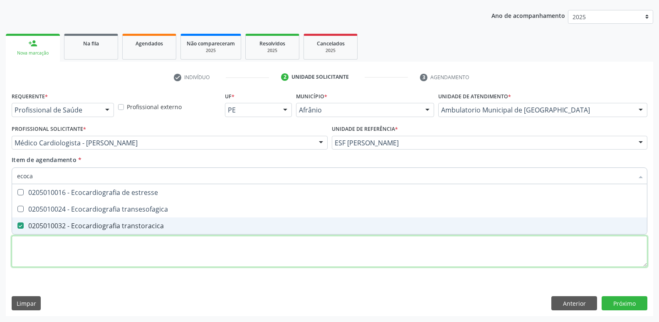
click at [152, 252] on div "Requerente * Profissional de Saúde Profissional de Saúde Paciente Nenhum result…" at bounding box center [330, 184] width 636 height 188
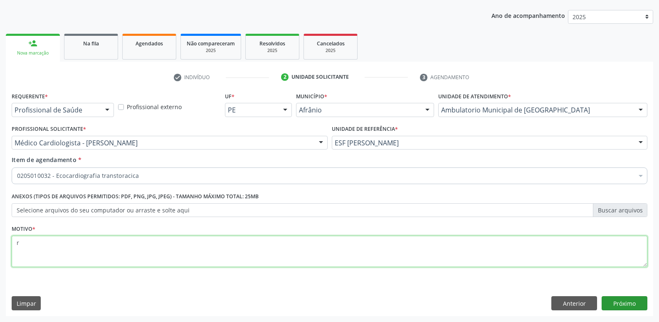
type textarea "r"
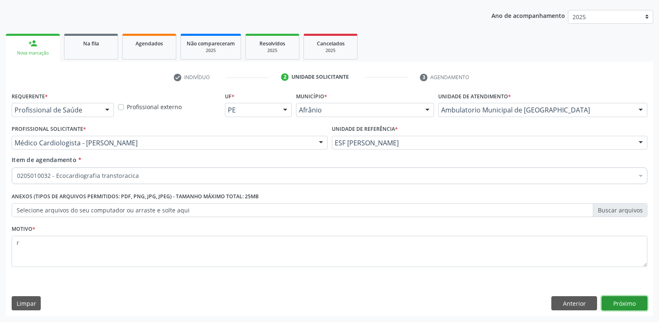
click at [619, 302] on button "Próximo" at bounding box center [625, 303] width 46 height 14
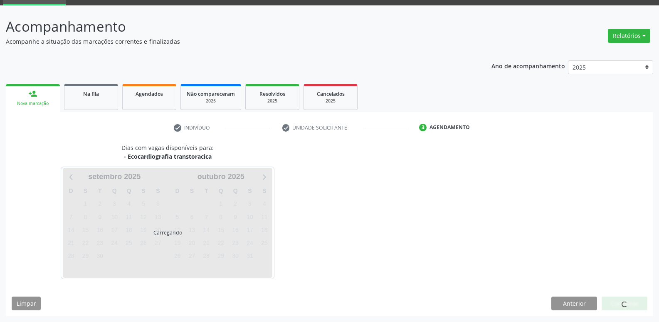
scroll to position [40, 0]
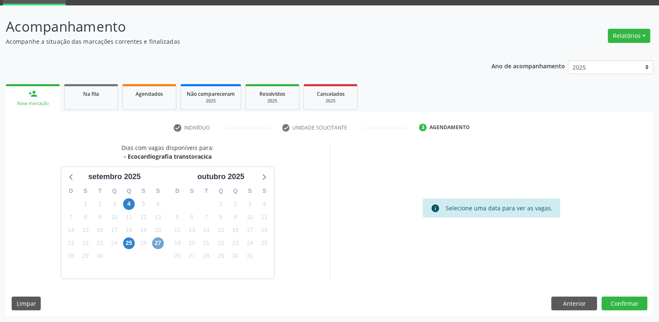
click at [161, 242] on span "27" at bounding box center [158, 243] width 12 height 12
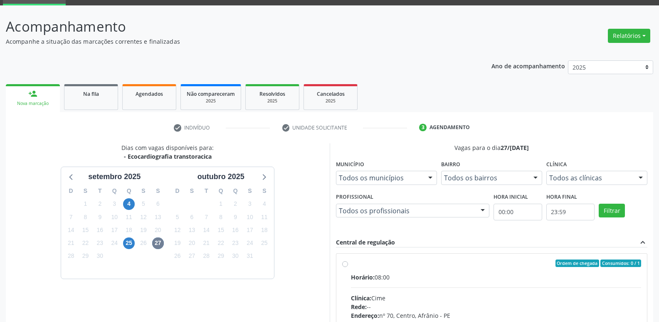
click at [400, 265] on div "Ordem de chegada Consumidos: 0 / 1" at bounding box center [496, 262] width 291 height 7
click at [348, 265] on input "Ordem de chegada Consumidos: 0 / 1 Horário: 08:00 Clínica: Cime Rede: -- Endere…" at bounding box center [345, 262] width 6 height 7
radio input "true"
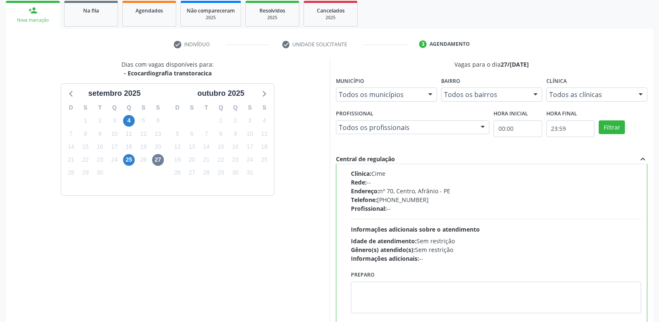
scroll to position [176, 0]
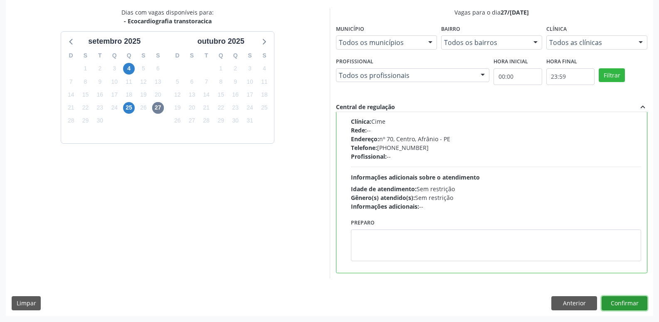
click at [621, 302] on button "Confirmar" at bounding box center [625, 303] width 46 height 14
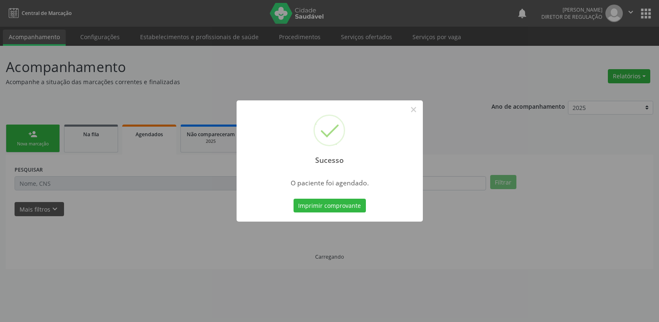
scroll to position [0, 0]
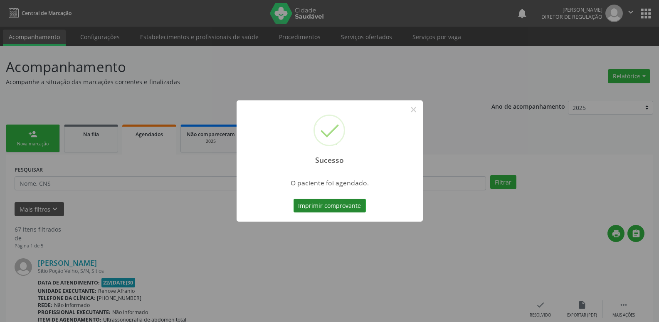
click at [348, 205] on button "Imprimir comprovante" at bounding box center [330, 205] width 72 height 14
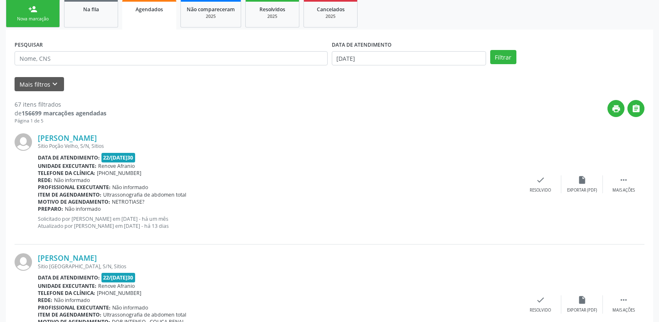
scroll to position [83, 0]
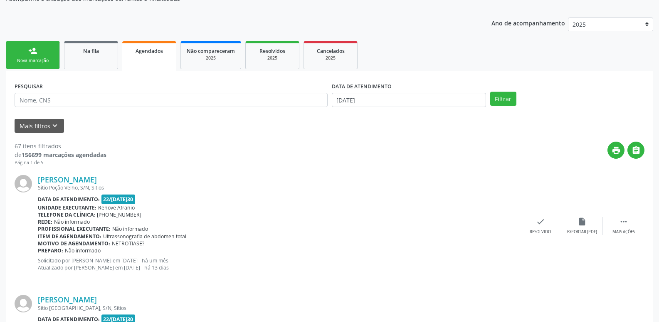
click at [38, 53] on link "person_add Nova marcação" at bounding box center [33, 55] width 54 height 28
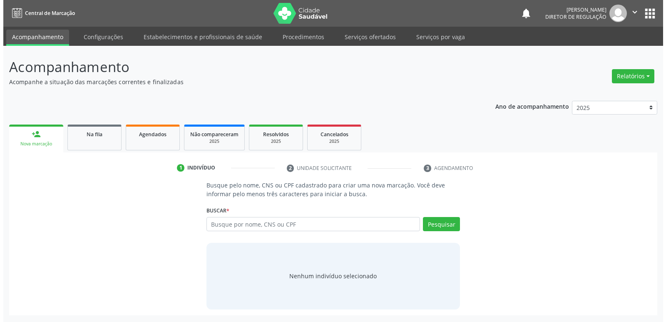
scroll to position [0, 0]
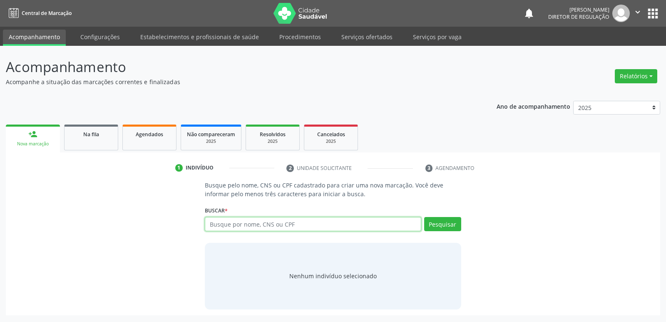
click at [293, 221] on input "text" at bounding box center [313, 224] width 216 height 14
type input "700604991856069"
click at [441, 222] on button "Pesquisar" at bounding box center [442, 224] width 37 height 14
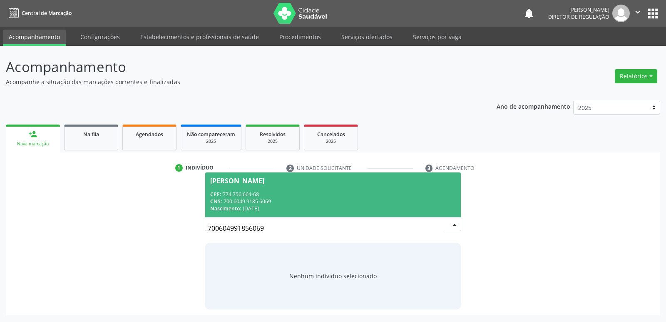
click at [312, 201] on div "CNS: 700 6049 9185 6069" at bounding box center [332, 201] width 245 height 7
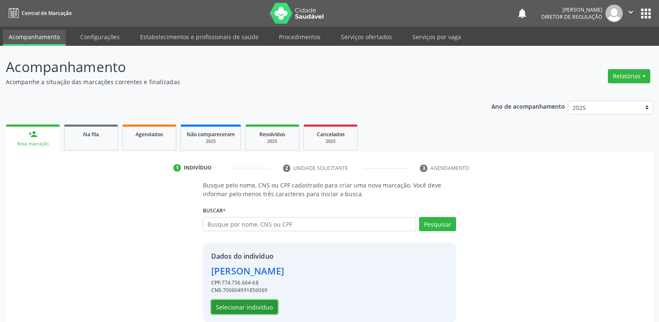
click at [265, 305] on button "Selecionar indivíduo" at bounding box center [244, 306] width 67 height 14
